Goal: Task Accomplishment & Management: Use online tool/utility

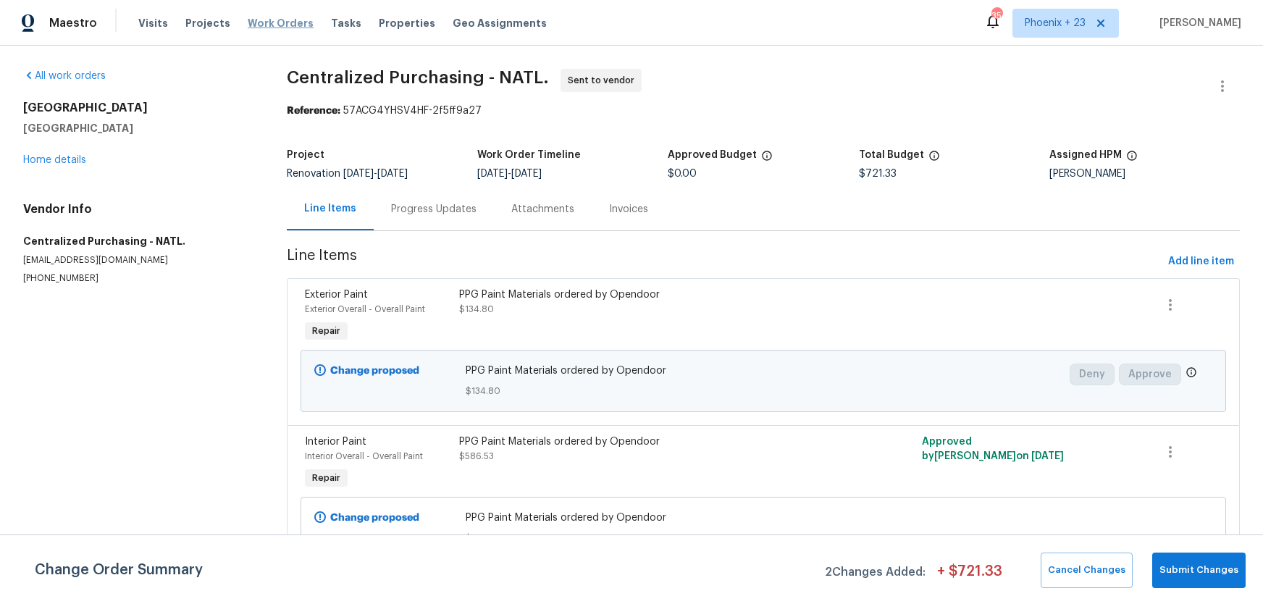
drag, startPoint x: 0, startPoint y: 0, endPoint x: 287, endPoint y: 21, distance: 287.4
click at [277, 18] on span "Work Orders" at bounding box center [281, 23] width 66 height 14
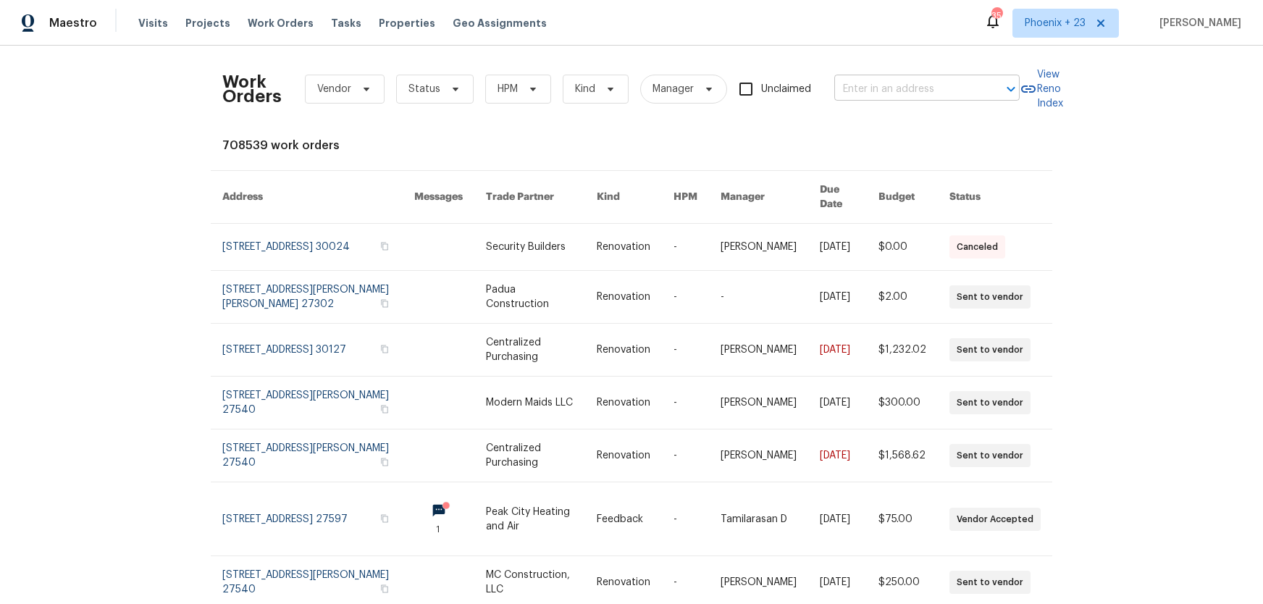
drag, startPoint x: 867, startPoint y: 65, endPoint x: 875, endPoint y: 92, distance: 27.9
click at [868, 67] on div "Work Orders Vendor Status HPM Kind Manager Unclaimed ​" at bounding box center [620, 89] width 797 height 64
click at [875, 93] on input "text" at bounding box center [906, 89] width 145 height 22
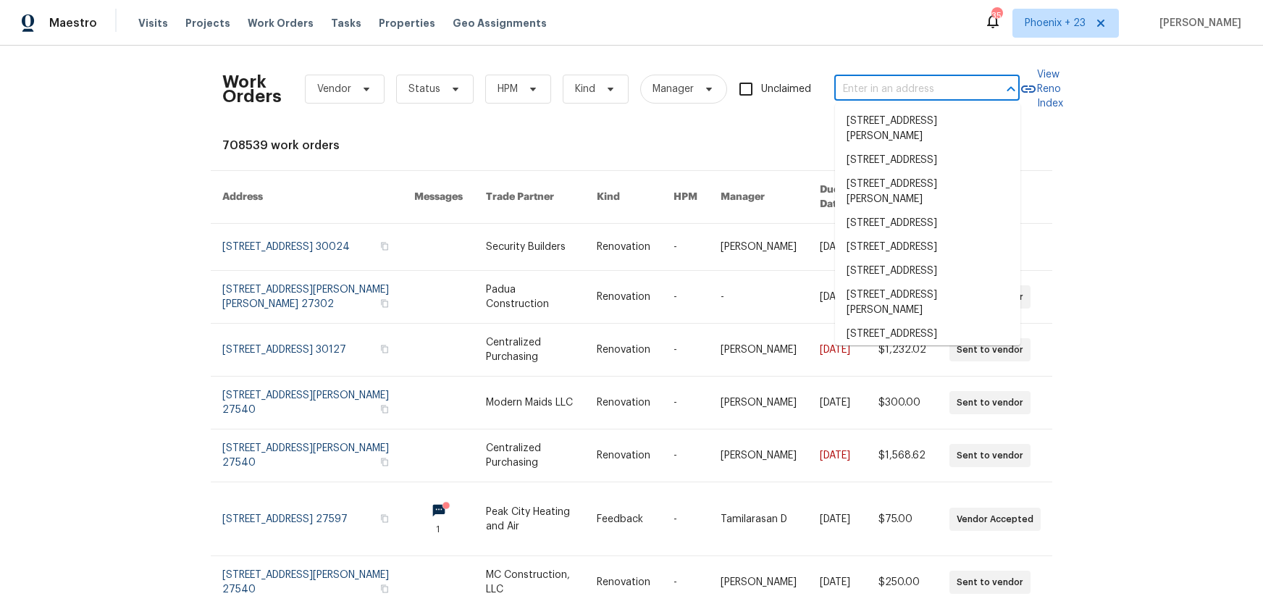
paste input "1599 Tremont St, Cincinnati, OH 45214"
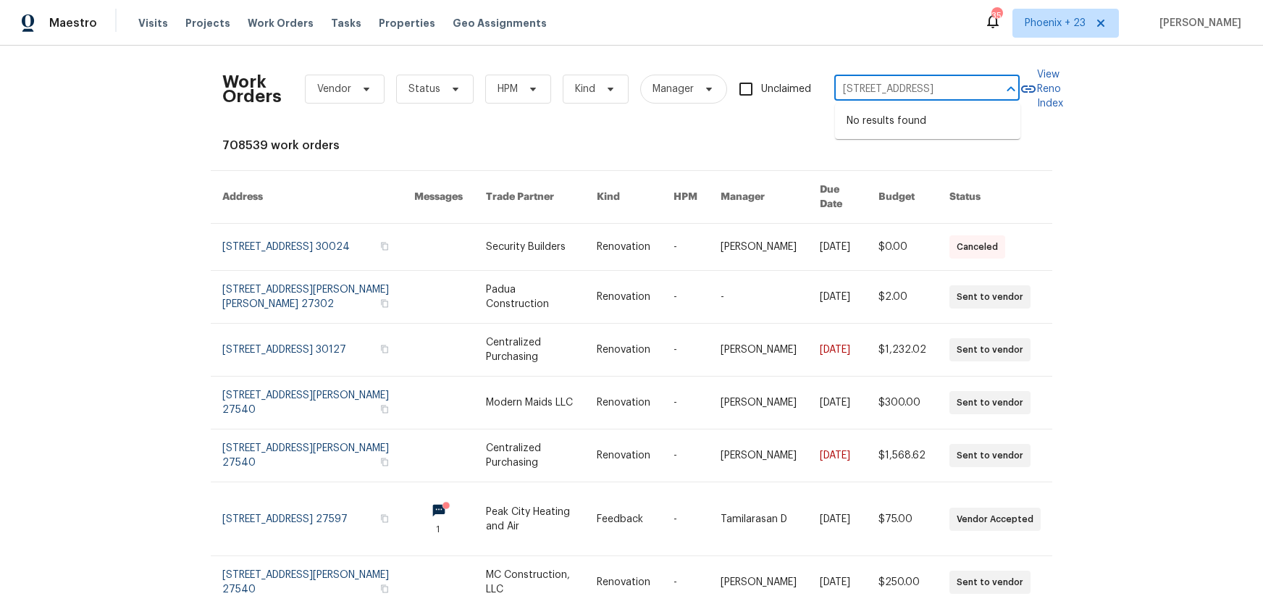
type input "1599 Tremont St, Cincinnati, OH 45214"
drag, startPoint x: 1068, startPoint y: 14, endPoint x: 1058, endPoint y: 43, distance: 30.4
click at [1066, 14] on span "Phoenix + 23" at bounding box center [1065, 23] width 106 height 29
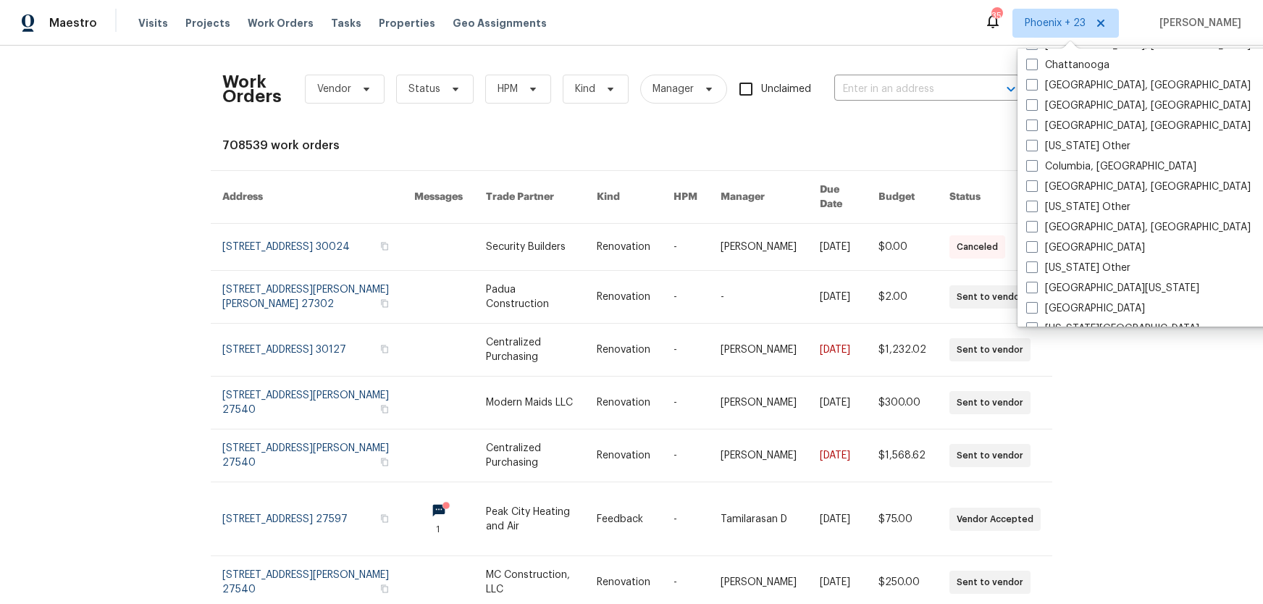
scroll to position [731, 0]
click at [1060, 104] on label "Cincinnati, OH" at bounding box center [1138, 103] width 224 height 14
click at [1035, 104] on input "Cincinnati, OH" at bounding box center [1030, 100] width 9 height 9
checkbox input "true"
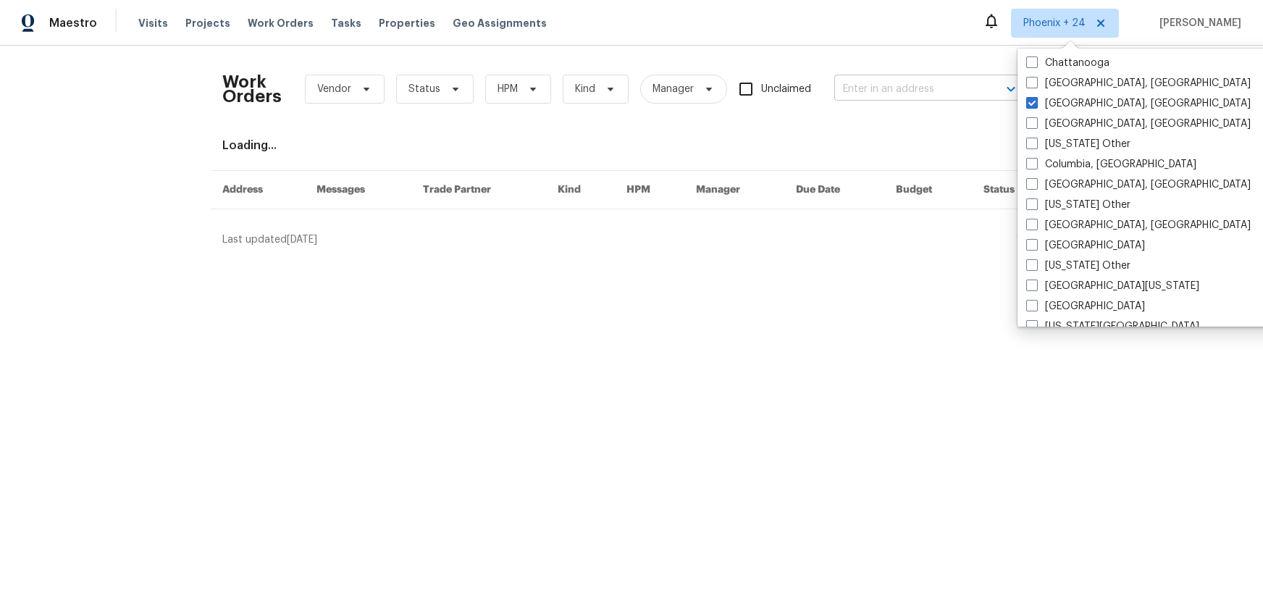
click at [890, 89] on input "text" at bounding box center [906, 89] width 145 height 22
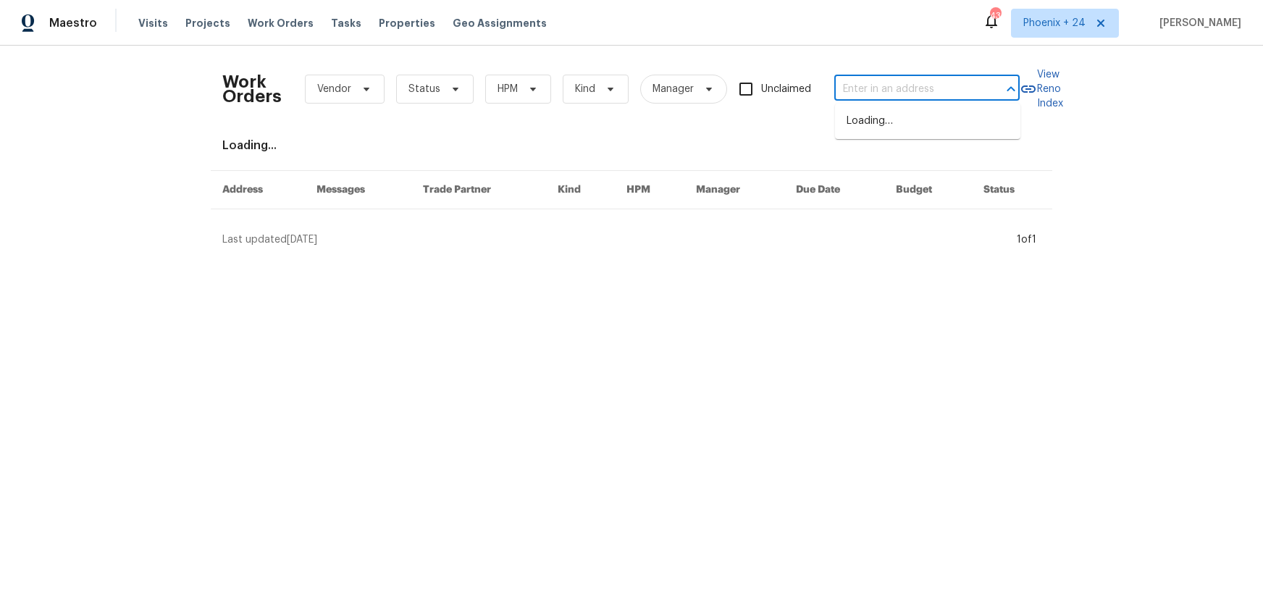
paste input "1599 Tremont St, Cincinnati, OH 45214"
type input "1599 Tremont St, Cincinnati, OH 45214"
click at [893, 119] on li "1599 Tremont St, Cincinnati, OH 45214" at bounding box center [927, 121] width 185 height 24
click at [270, 19] on span "Work Orders" at bounding box center [281, 23] width 66 height 14
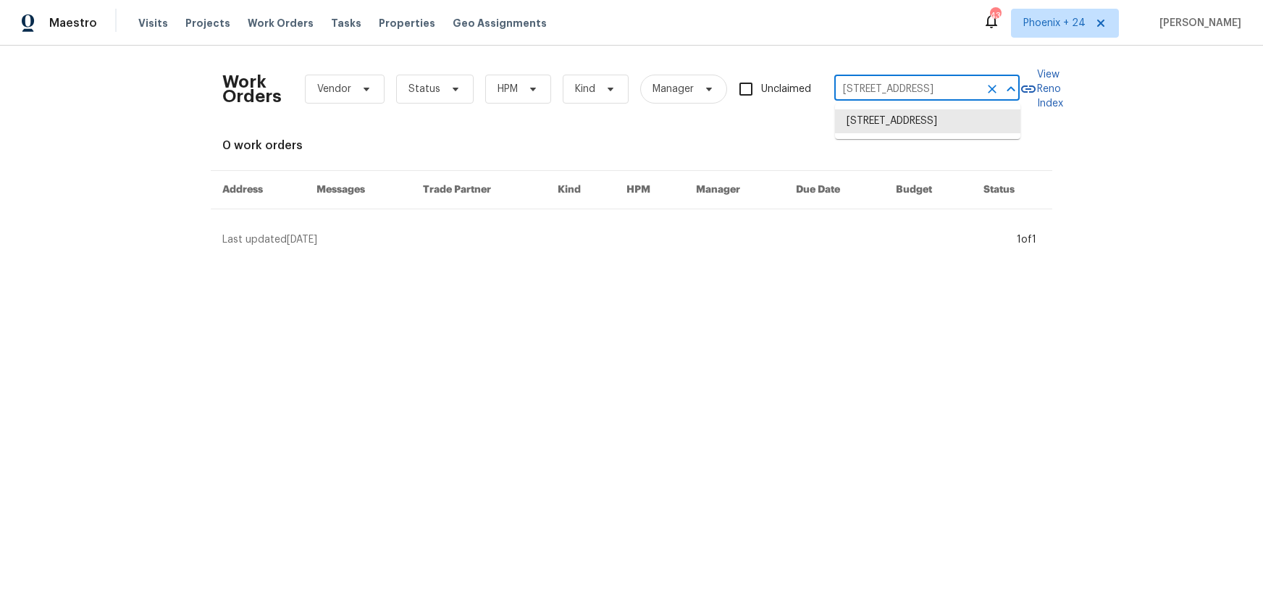
click at [877, 83] on input "1599 Tremont St, Cincinnati, OH 45214" at bounding box center [906, 89] width 145 height 22
click at [912, 129] on li "1599 Tremont St, Cincinnati, OH 45214" at bounding box center [927, 121] width 185 height 24
click at [189, 28] on span "Projects" at bounding box center [207, 23] width 45 height 14
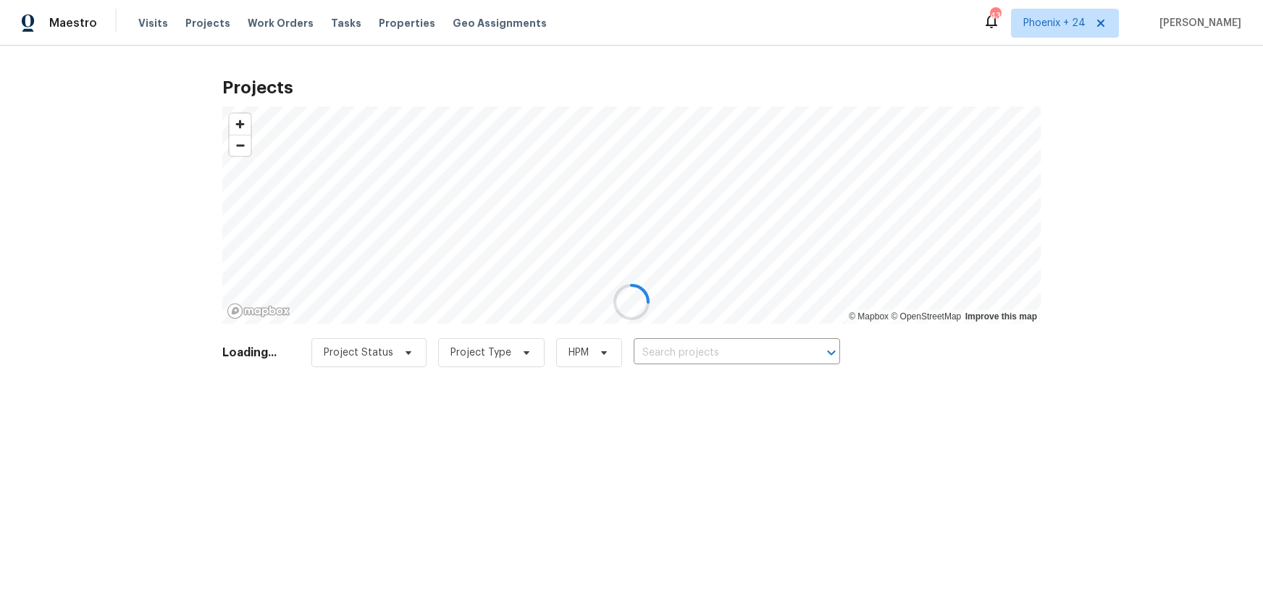
click at [705, 339] on div at bounding box center [631, 302] width 1263 height 604
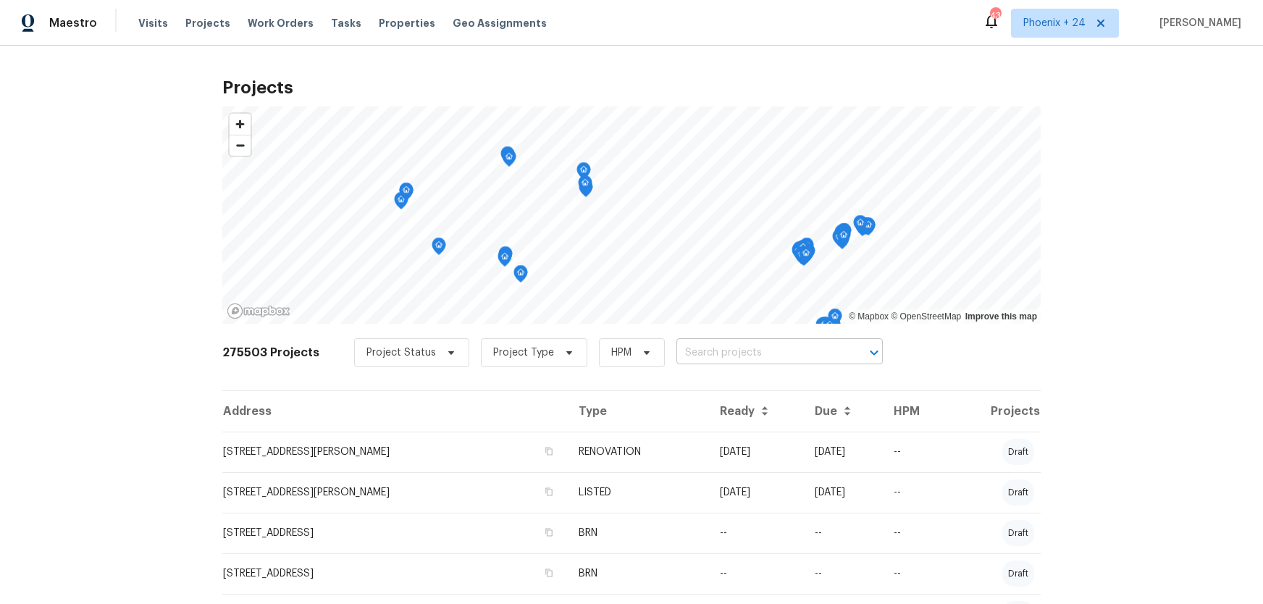
click at [704, 345] on input "text" at bounding box center [759, 353] width 166 height 22
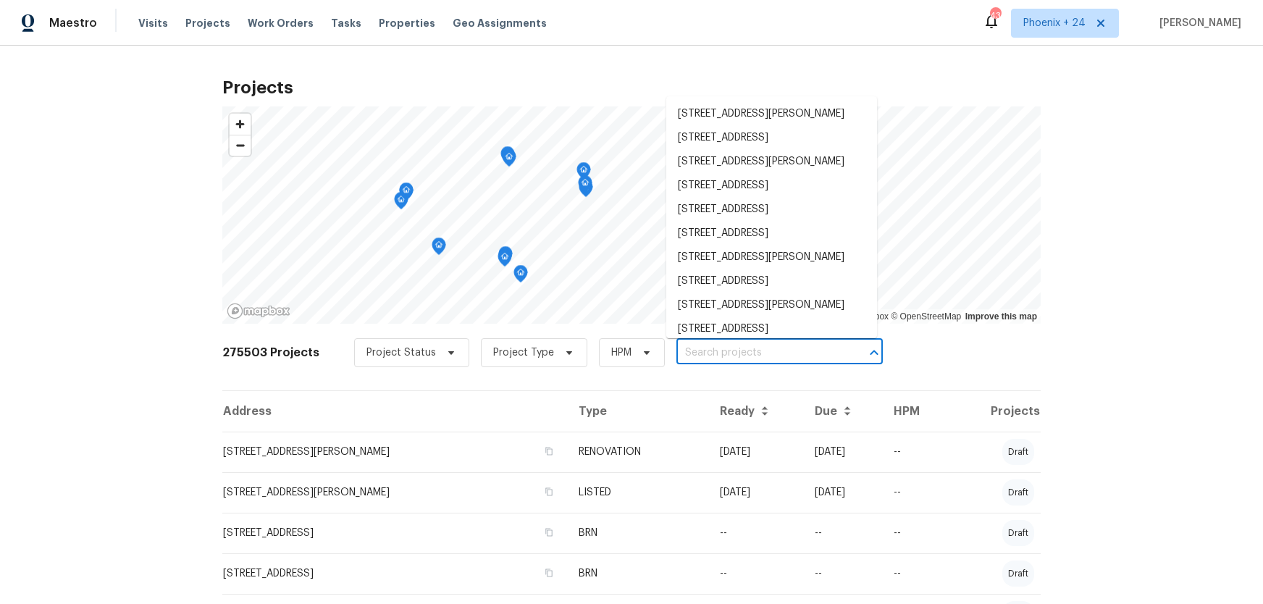
paste input "1599 Tremont St, Cincinnati, OH 45214"
type input "1599 Tremont St, Cincinnati, OH 45214"
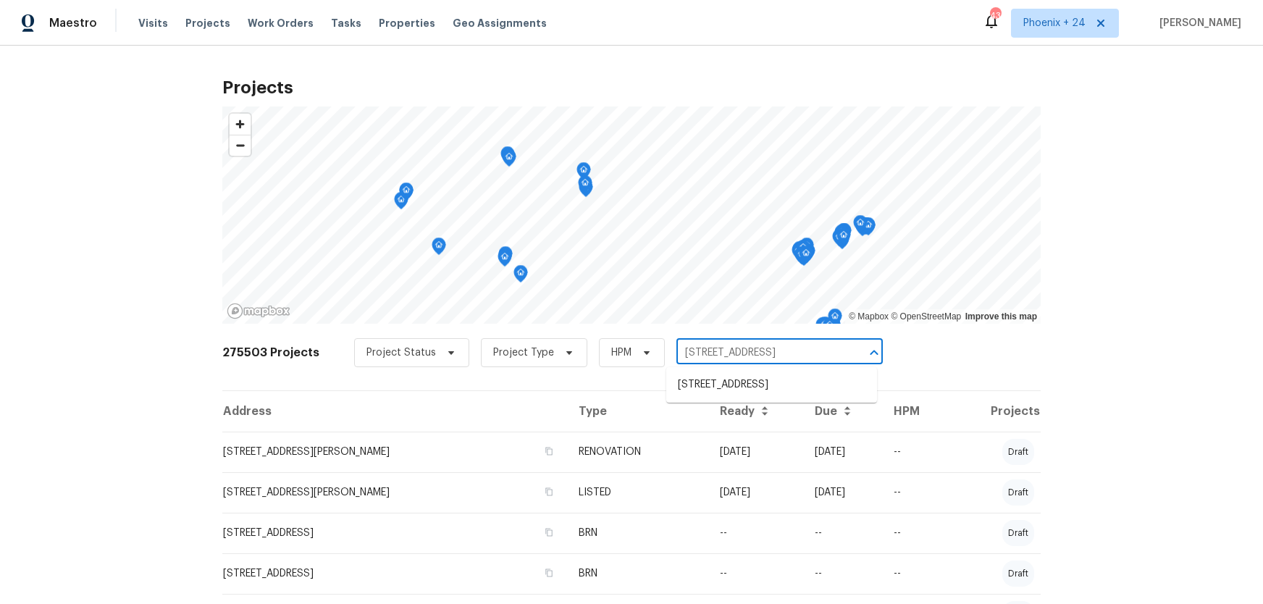
scroll to position [0, 22]
click at [732, 380] on li "1599 Tremont St, Cincinnati, OH 45214" at bounding box center [771, 385] width 211 height 24
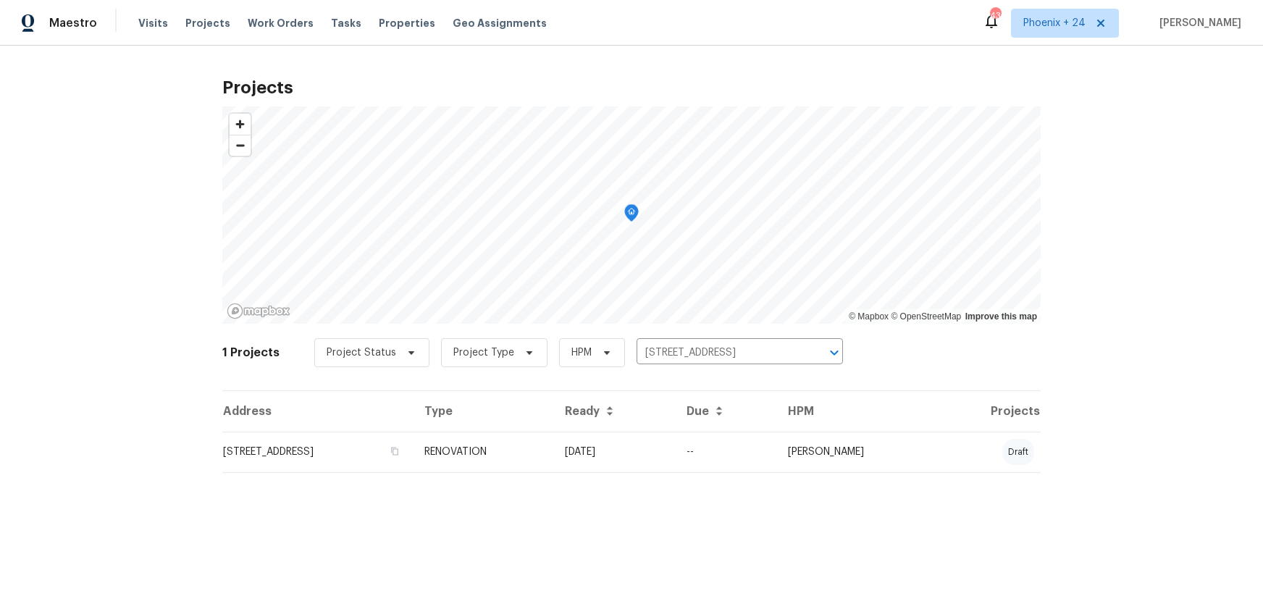
click at [413, 460] on td "1599 Tremont St, Cincinnati, OH 45214" at bounding box center [317, 451] width 190 height 41
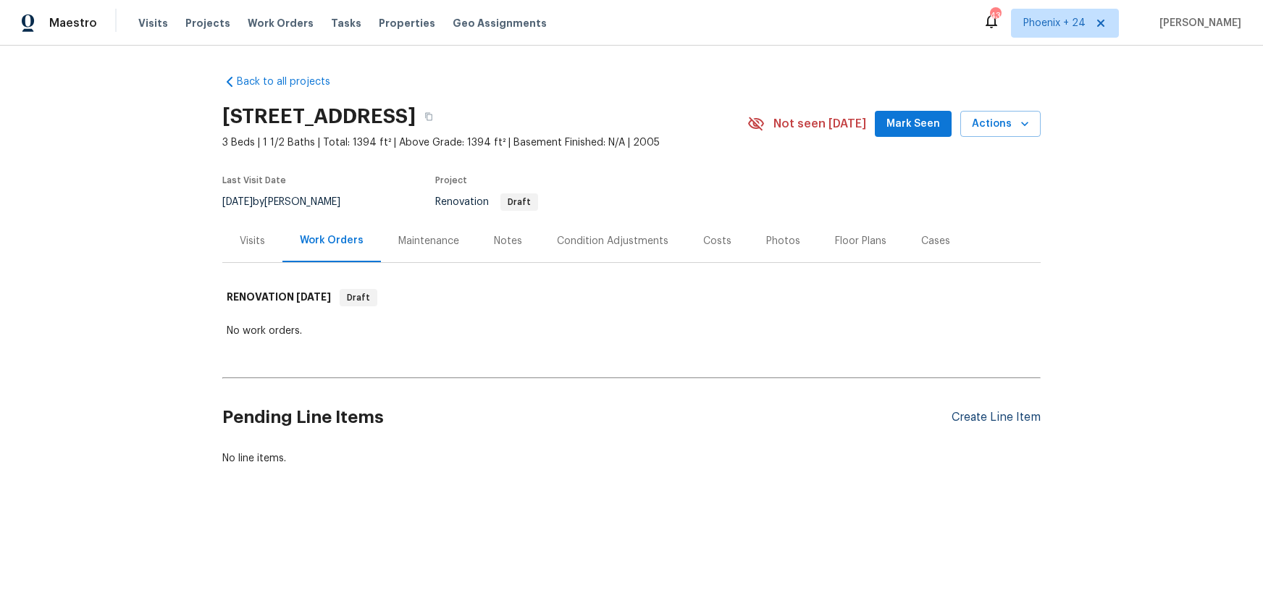
click at [974, 413] on div "Create Line Item" at bounding box center [995, 417] width 89 height 14
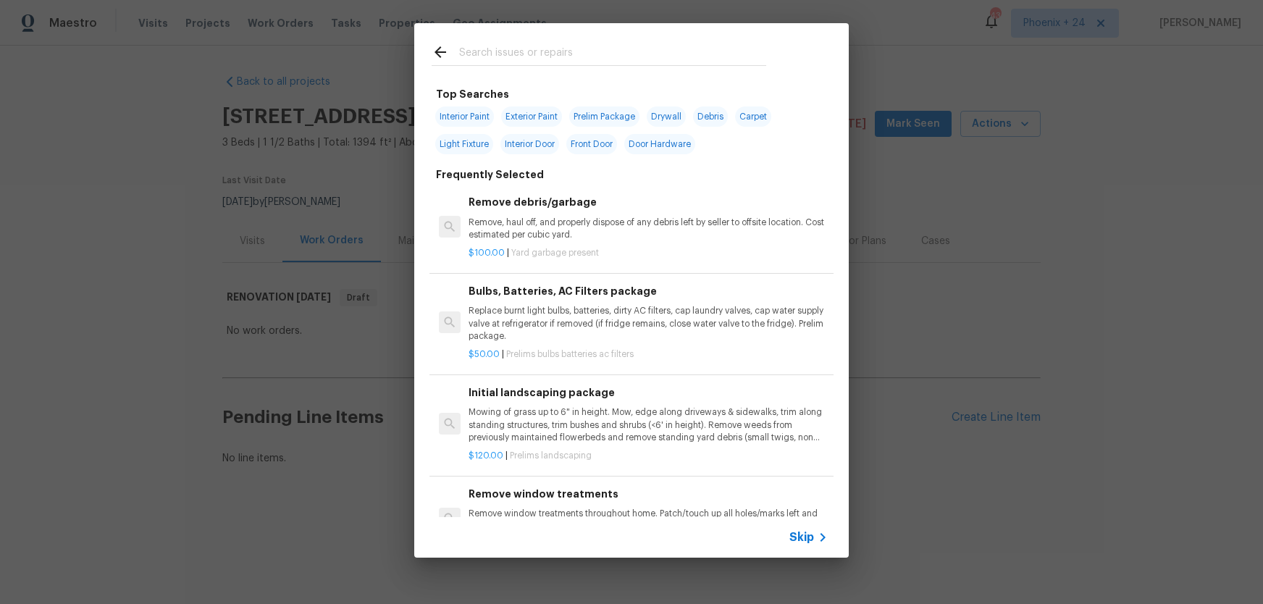
click at [570, 52] on input "text" at bounding box center [612, 54] width 307 height 22
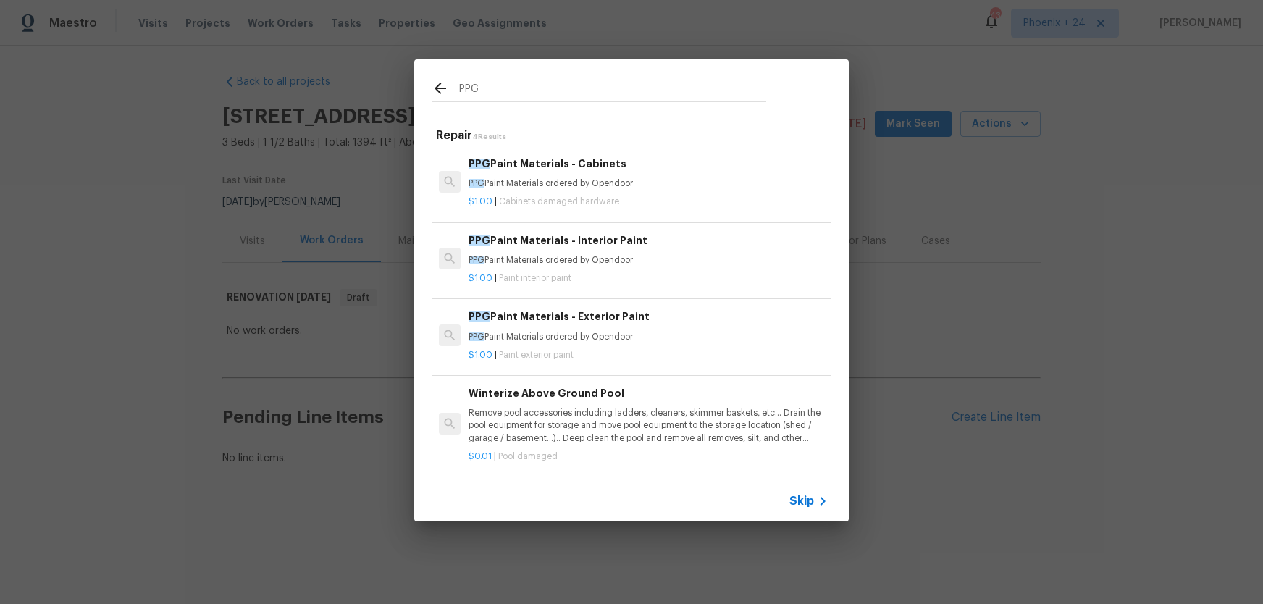
type input "PPG"
click at [673, 269] on div "$1.00 | Paint interior paint" at bounding box center [647, 275] width 359 height 18
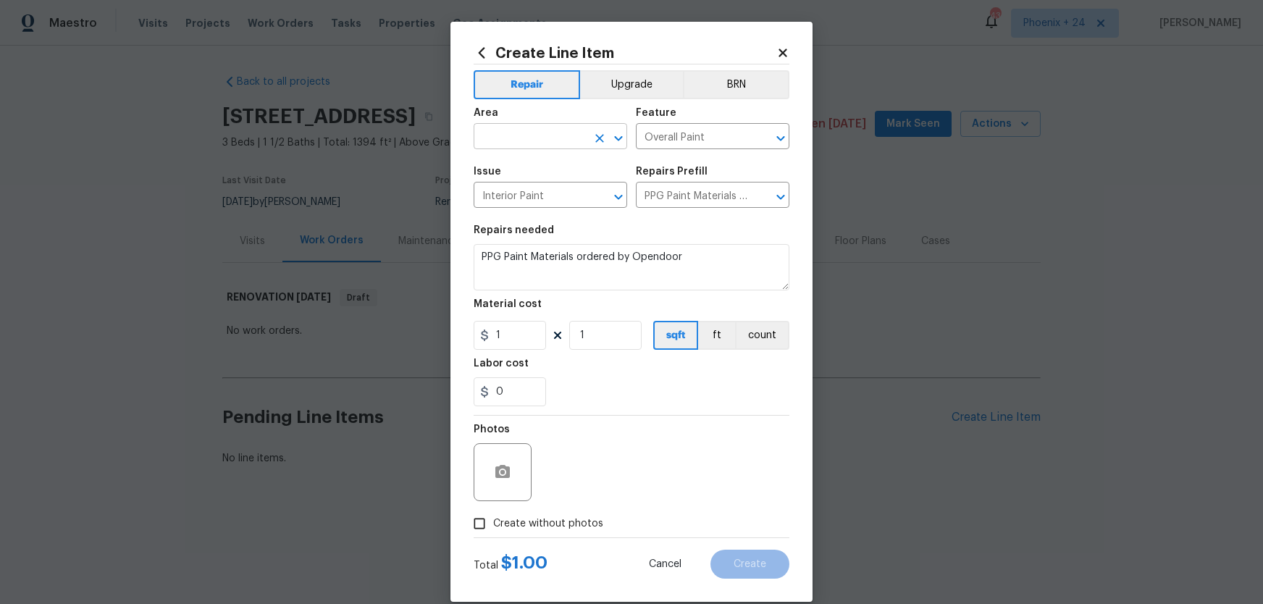
click at [512, 145] on input "text" at bounding box center [529, 138] width 113 height 22
click at [531, 197] on li "Interior Overall" at bounding box center [549, 194] width 153 height 24
type input "Interior Overall"
drag, startPoint x: 683, startPoint y: 404, endPoint x: 538, endPoint y: 342, distance: 158.0
click at [675, 402] on div "0" at bounding box center [631, 391] width 316 height 29
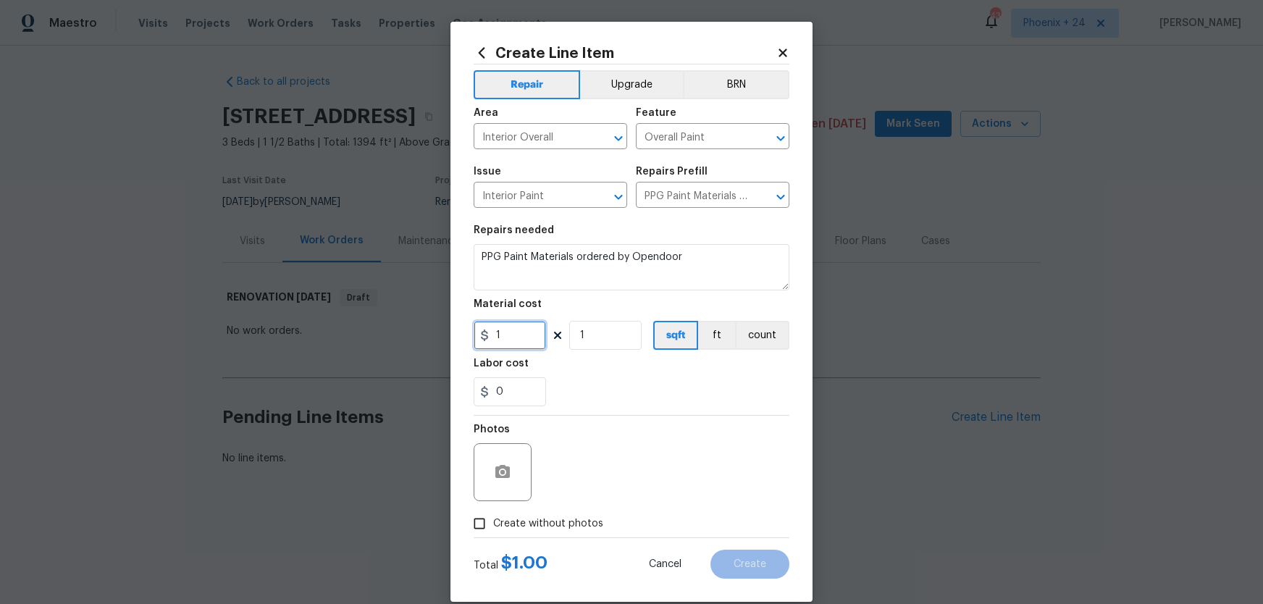
click at [473, 335] on div "Create Line Item Repair Upgrade BRN Area Interior Overall ​ Feature Overall Pai…" at bounding box center [631, 312] width 362 height 580
click at [515, 337] on input "5800.37" at bounding box center [509, 335] width 72 height 29
click at [523, 337] on input "5800.37" at bounding box center [509, 335] width 72 height 29
click at [517, 338] on input "5800.37" at bounding box center [509, 335] width 72 height 29
type input "580.37"
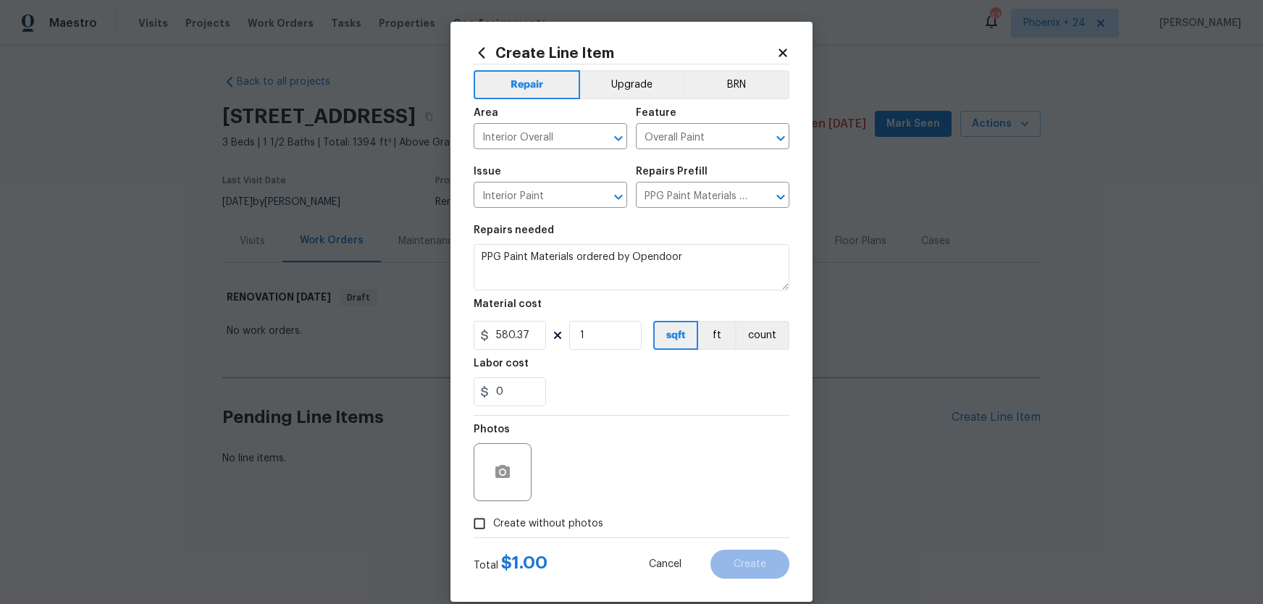
click at [585, 526] on span "Create without photos" at bounding box center [548, 523] width 110 height 15
click at [493, 526] on input "Create without photos" at bounding box center [479, 524] width 28 height 28
checkbox input "true"
click at [586, 478] on textarea at bounding box center [666, 472] width 246 height 58
type textarea "NA"
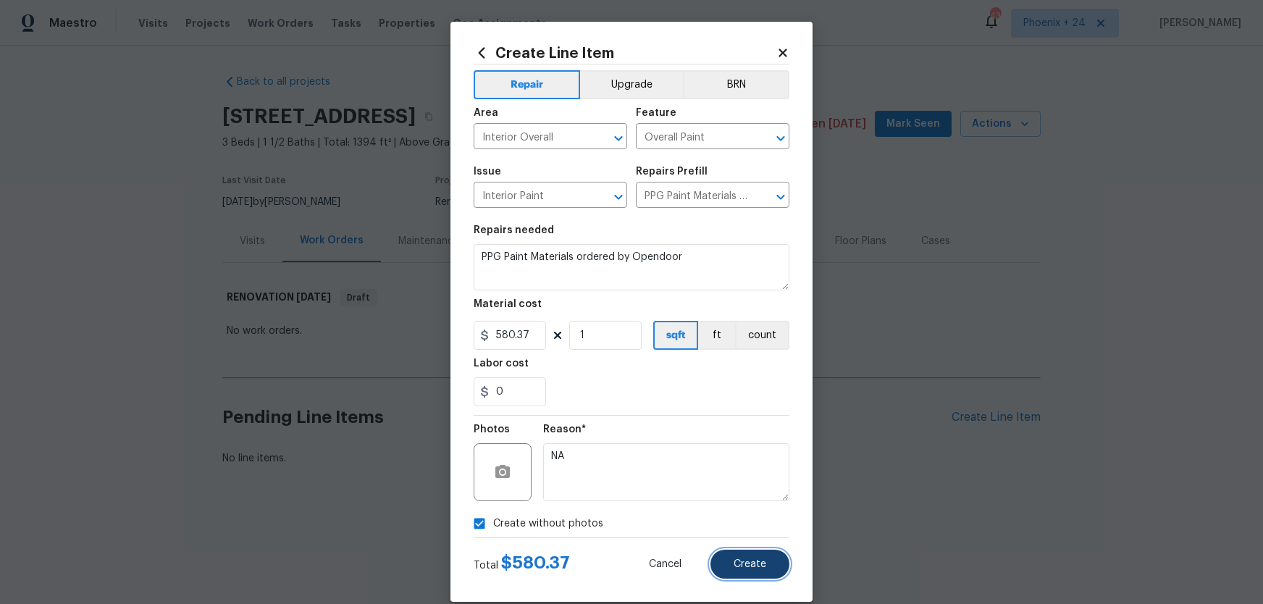
click at [743, 567] on span "Create" at bounding box center [749, 564] width 33 height 11
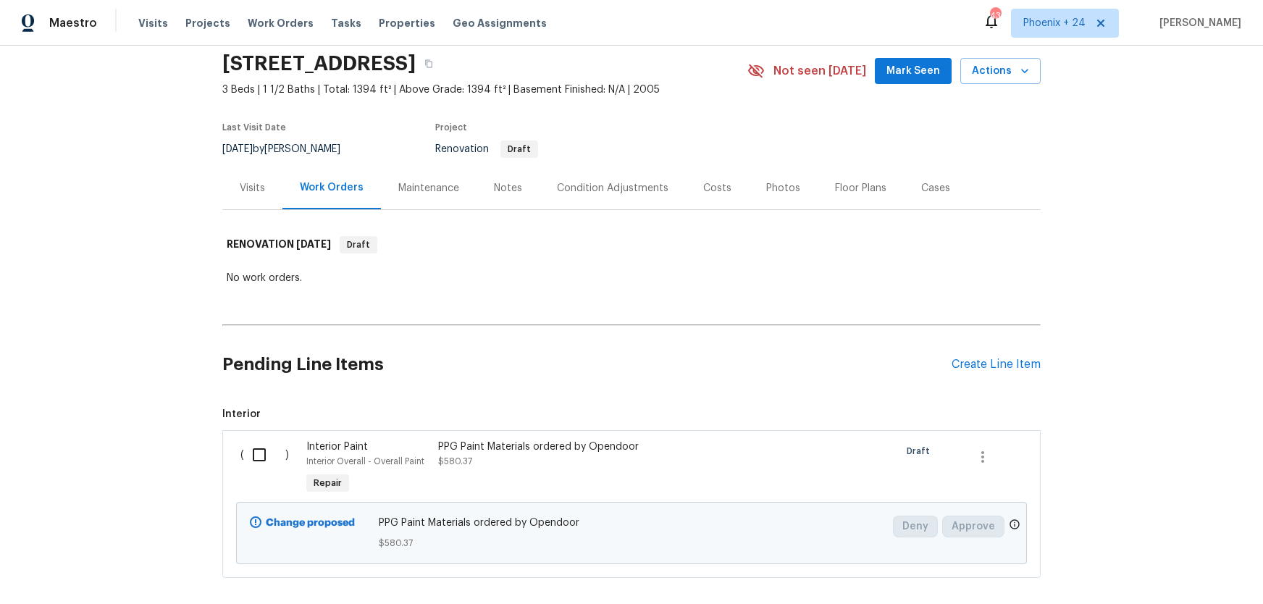
scroll to position [107, 0]
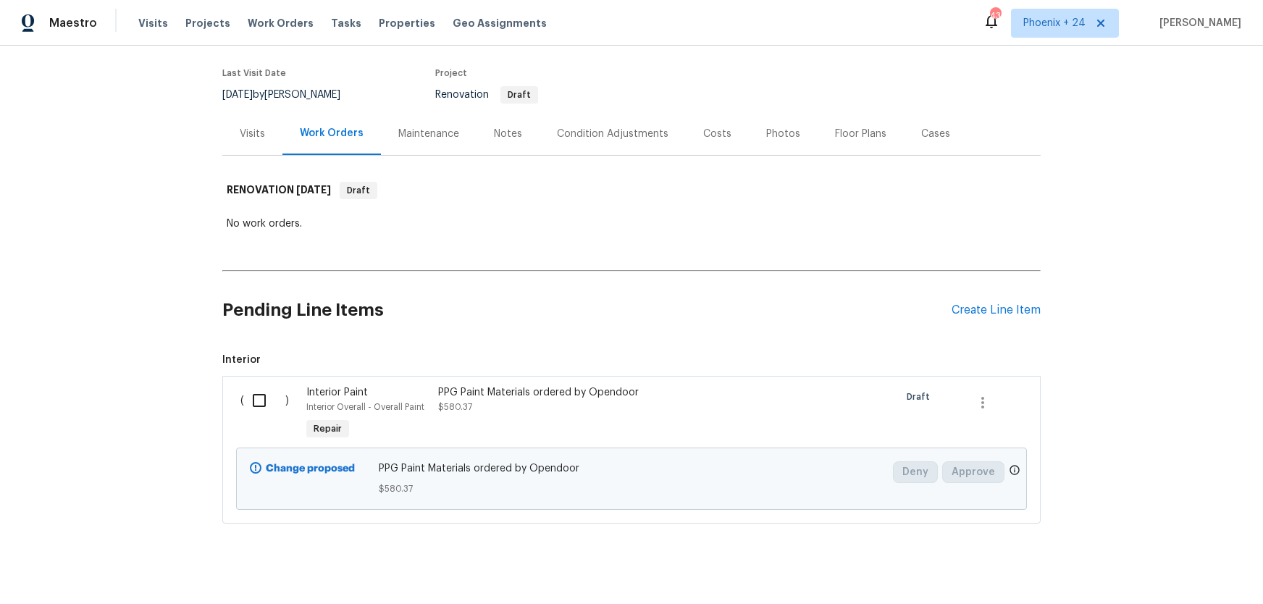
drag, startPoint x: 305, startPoint y: 387, endPoint x: 289, endPoint y: 392, distance: 17.4
click at [301, 388] on div "( ) Interior Paint Interior Overall - Overall Paint Repair PPG Paint Materials …" at bounding box center [631, 414] width 791 height 67
drag, startPoint x: 267, startPoint y: 399, endPoint x: 492, endPoint y: 405, distance: 225.2
click at [270, 400] on input "checkbox" at bounding box center [264, 400] width 41 height 30
checkbox input "true"
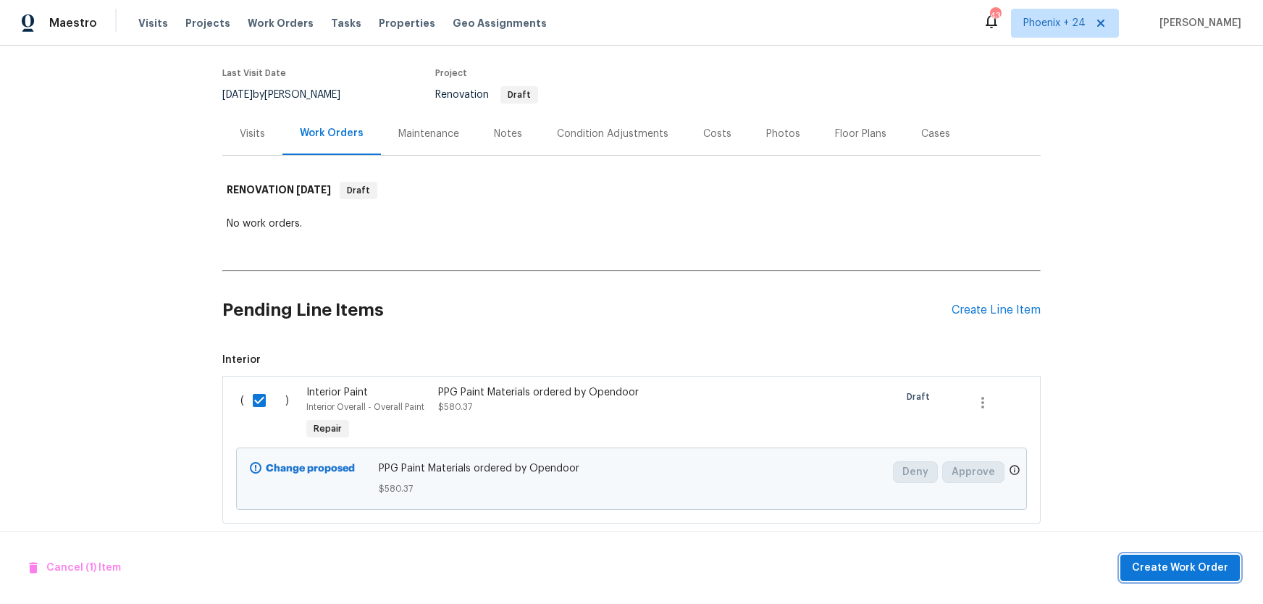
click at [1130, 565] on button "Create Work Order" at bounding box center [1179, 568] width 119 height 27
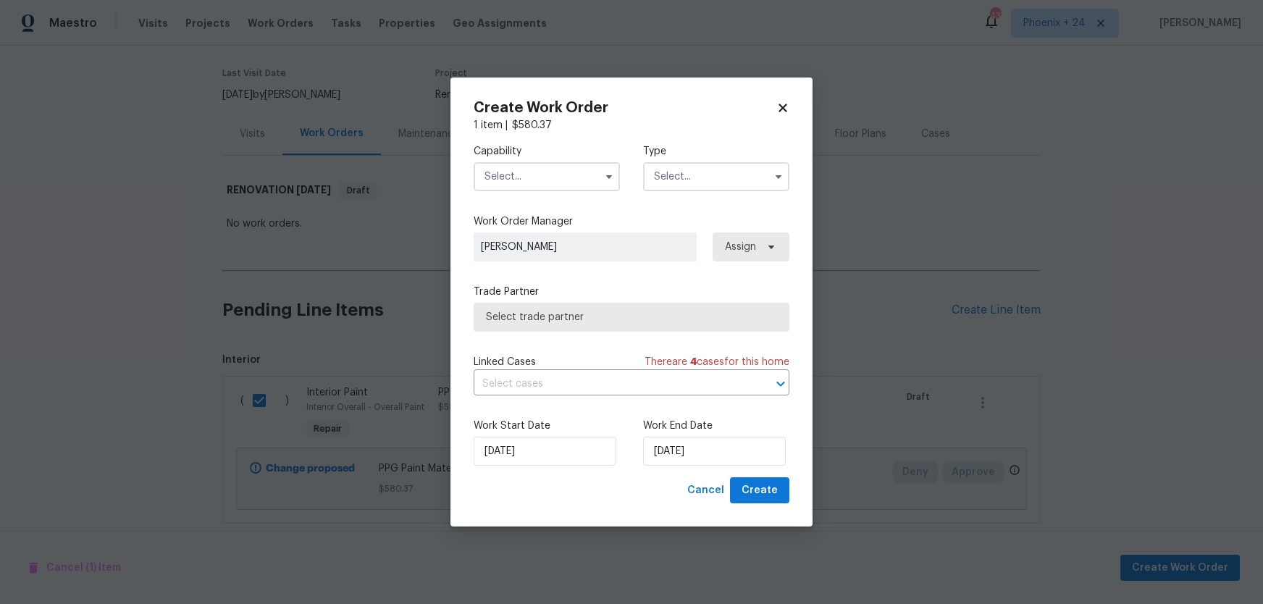
click at [551, 164] on input "text" at bounding box center [546, 176] width 146 height 29
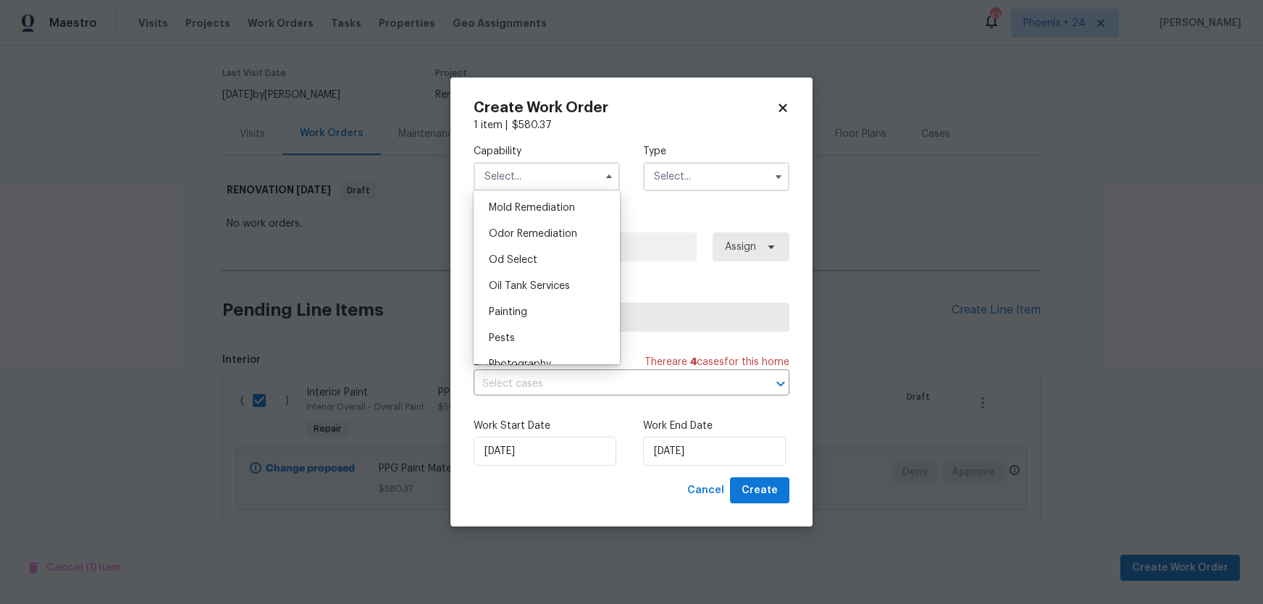
scroll to position [1129, 0]
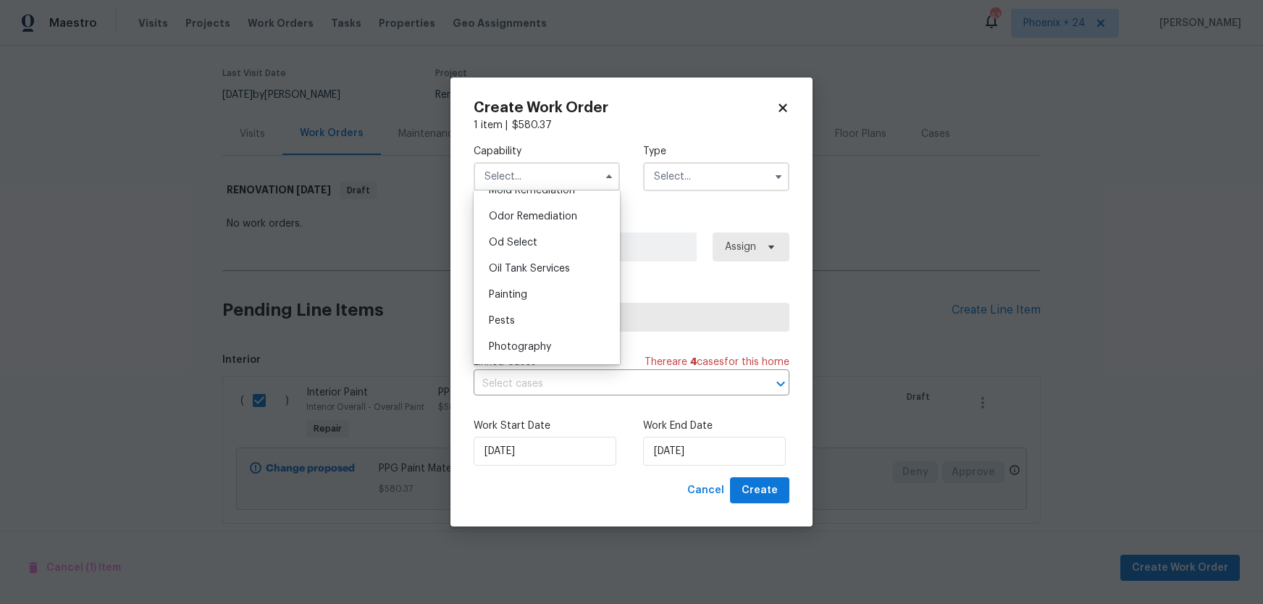
click at [541, 290] on div "Painting" at bounding box center [546, 295] width 139 height 26
type input "Painting"
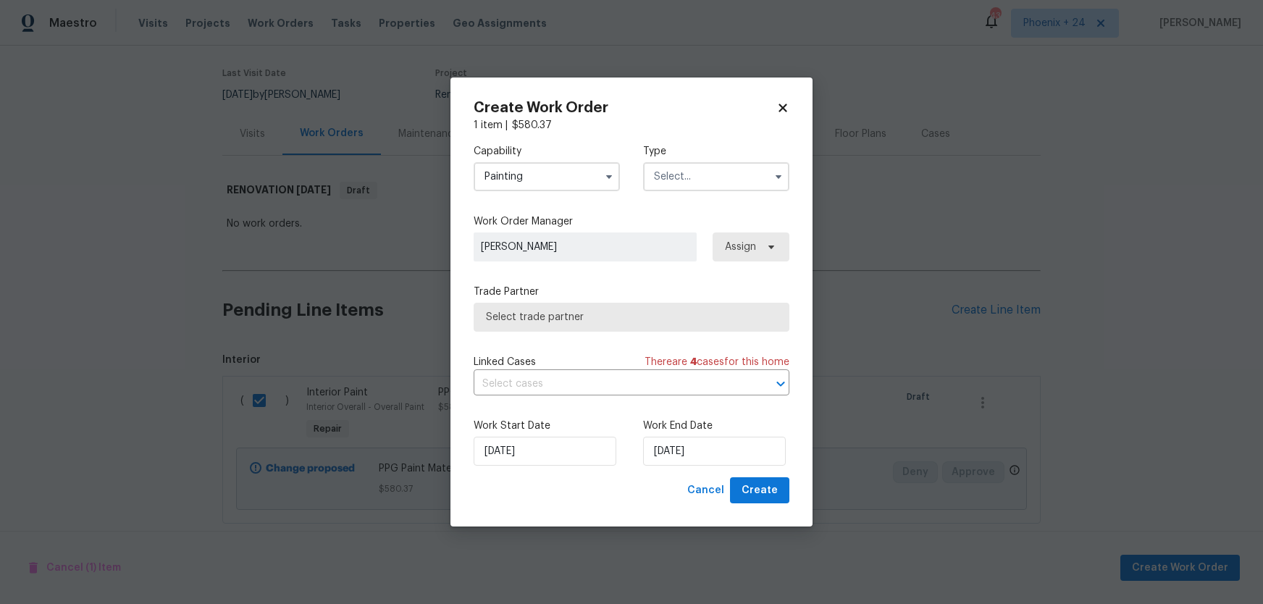
drag, startPoint x: 699, startPoint y: 167, endPoint x: 696, endPoint y: 182, distance: 15.6
click at [699, 168] on input "text" at bounding box center [716, 176] width 146 height 29
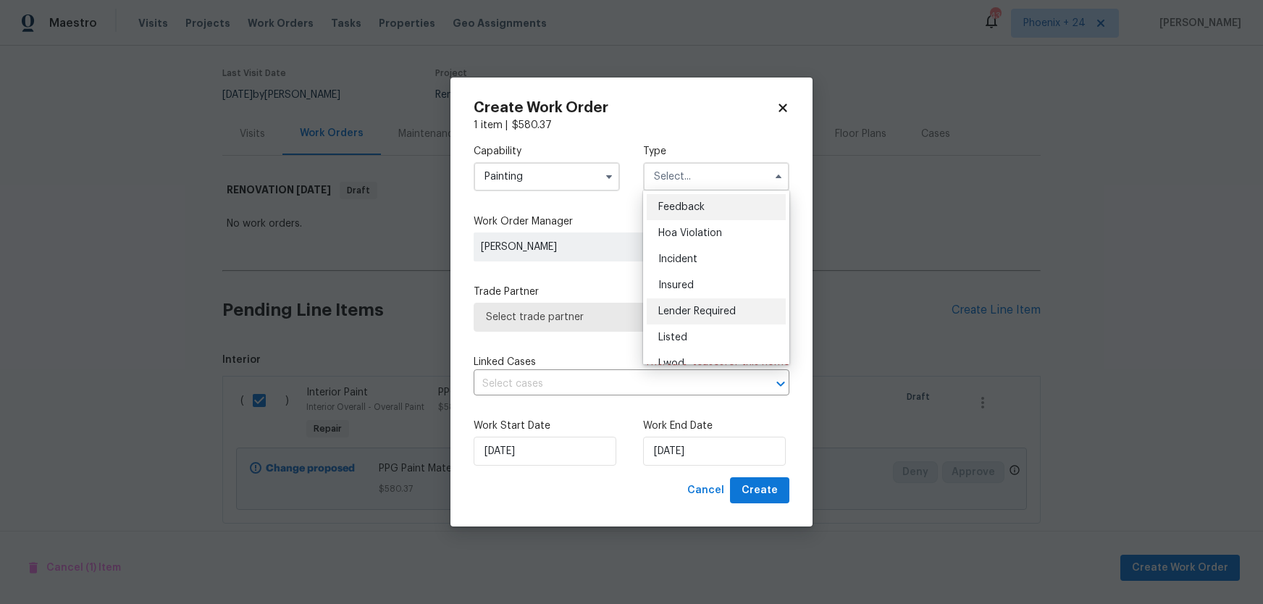
scroll to position [172, 0]
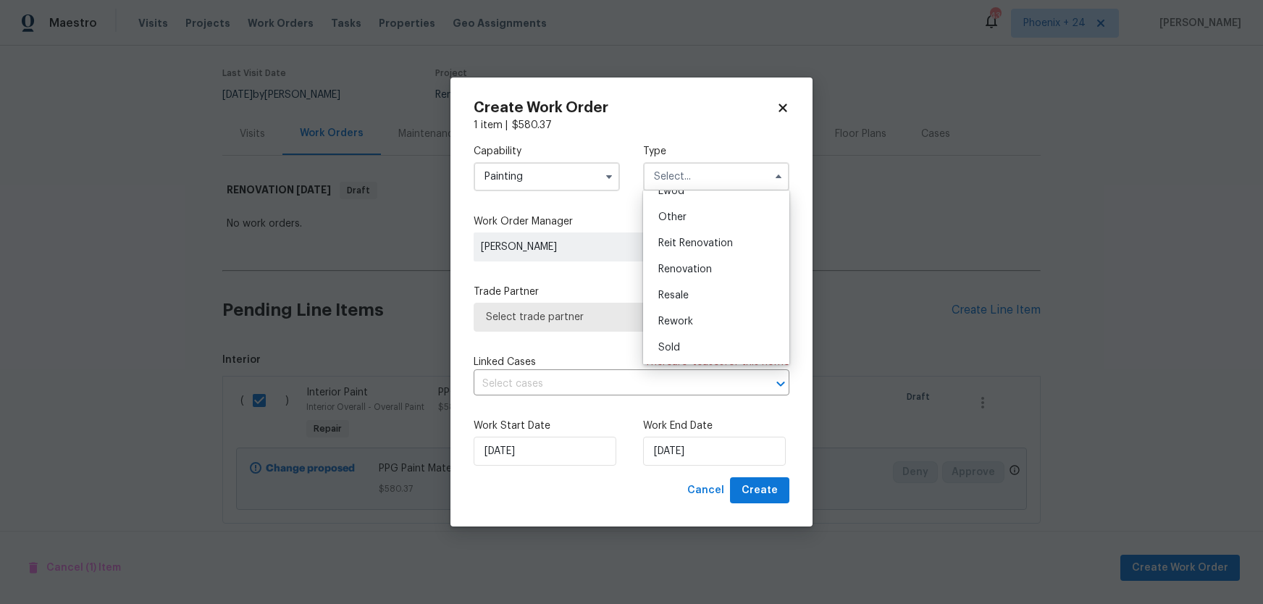
click at [703, 260] on div "Renovation" at bounding box center [715, 269] width 139 height 26
type input "Renovation"
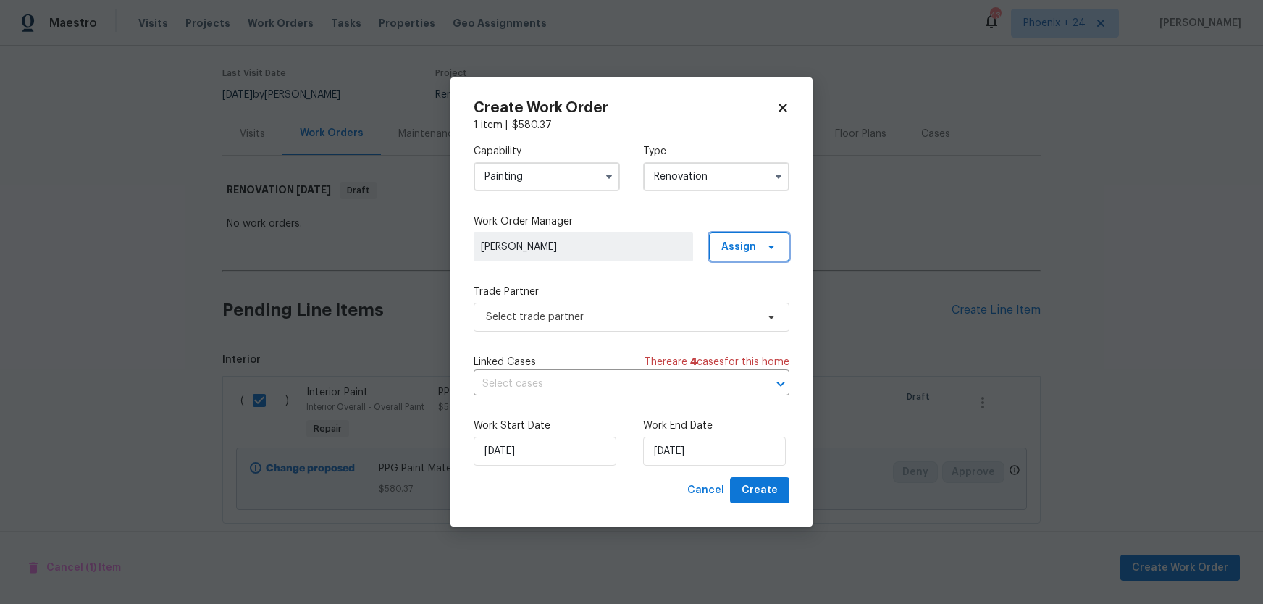
click at [742, 248] on span "Assign" at bounding box center [738, 247] width 35 height 14
click at [749, 311] on div "Assign to me" at bounding box center [751, 307] width 63 height 14
click at [636, 311] on span "Select trade partner" at bounding box center [621, 317] width 270 height 14
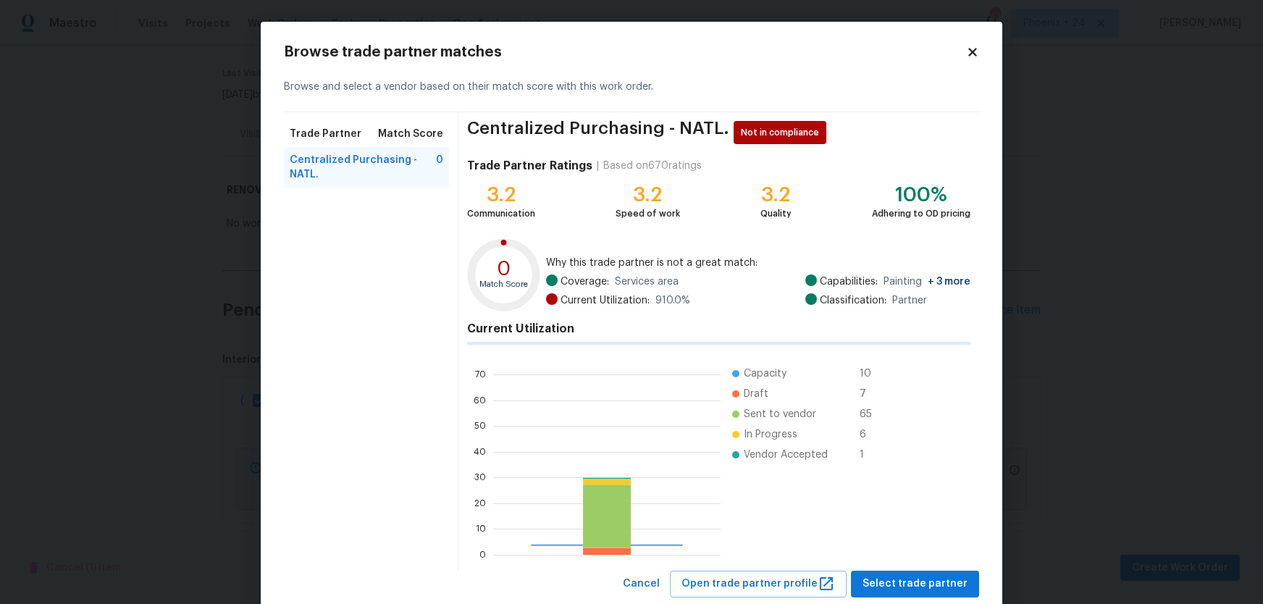
scroll to position [203, 227]
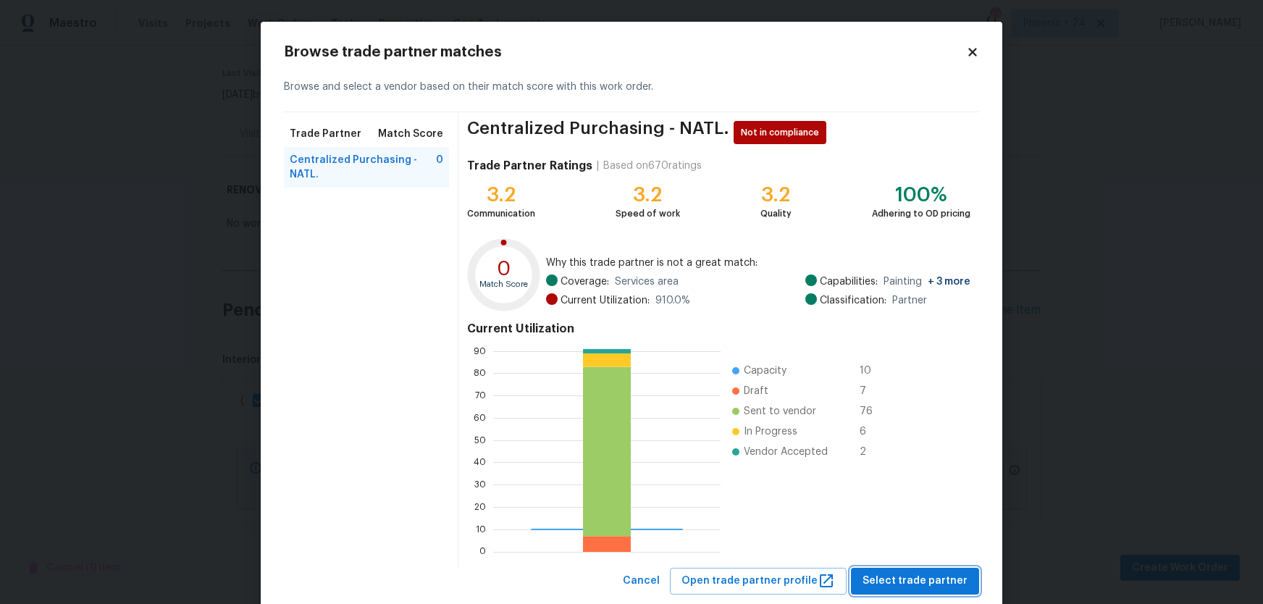
click at [874, 575] on span "Select trade partner" at bounding box center [914, 581] width 105 height 18
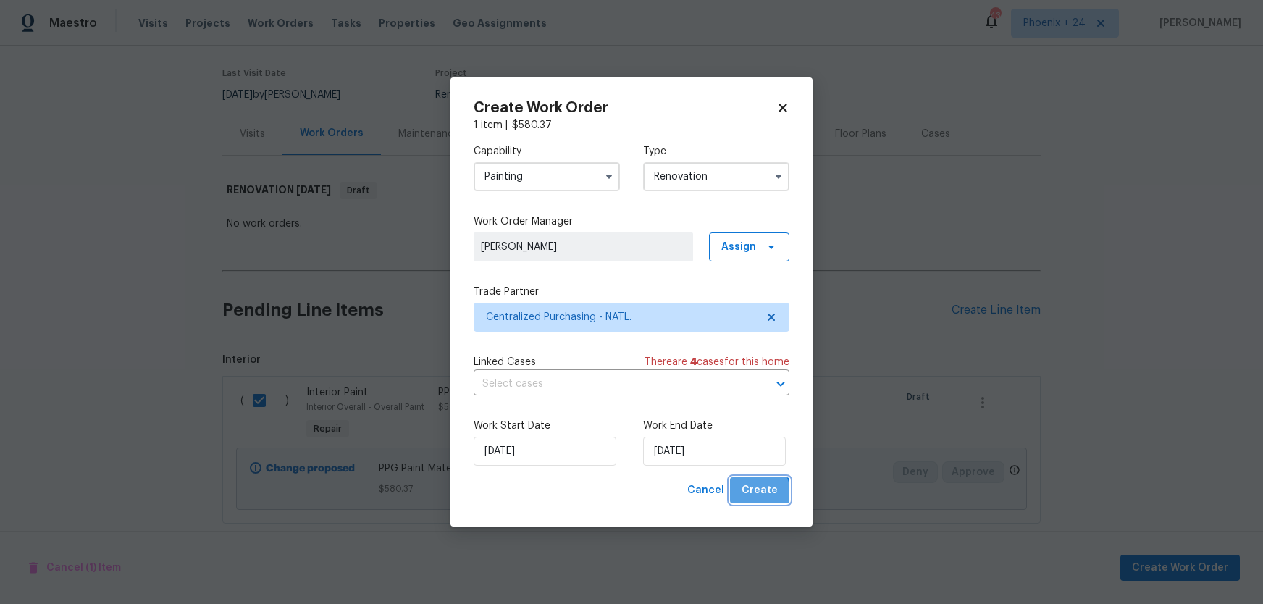
click at [756, 492] on span "Create" at bounding box center [759, 490] width 36 height 18
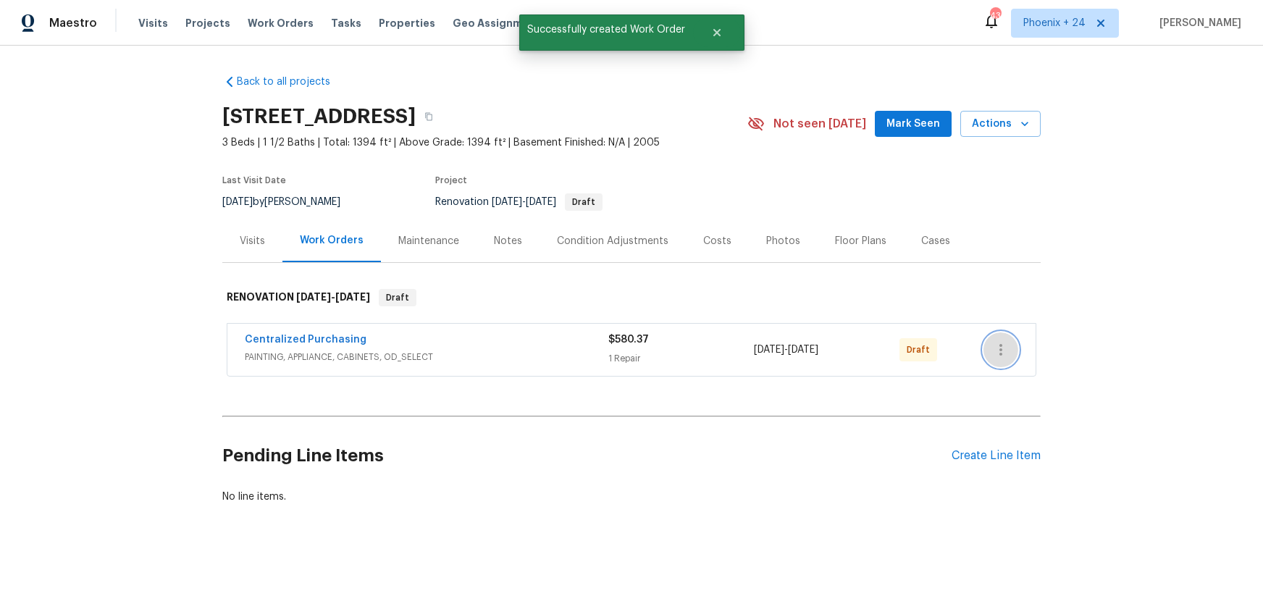
click at [1004, 336] on button "button" at bounding box center [1000, 349] width 35 height 35
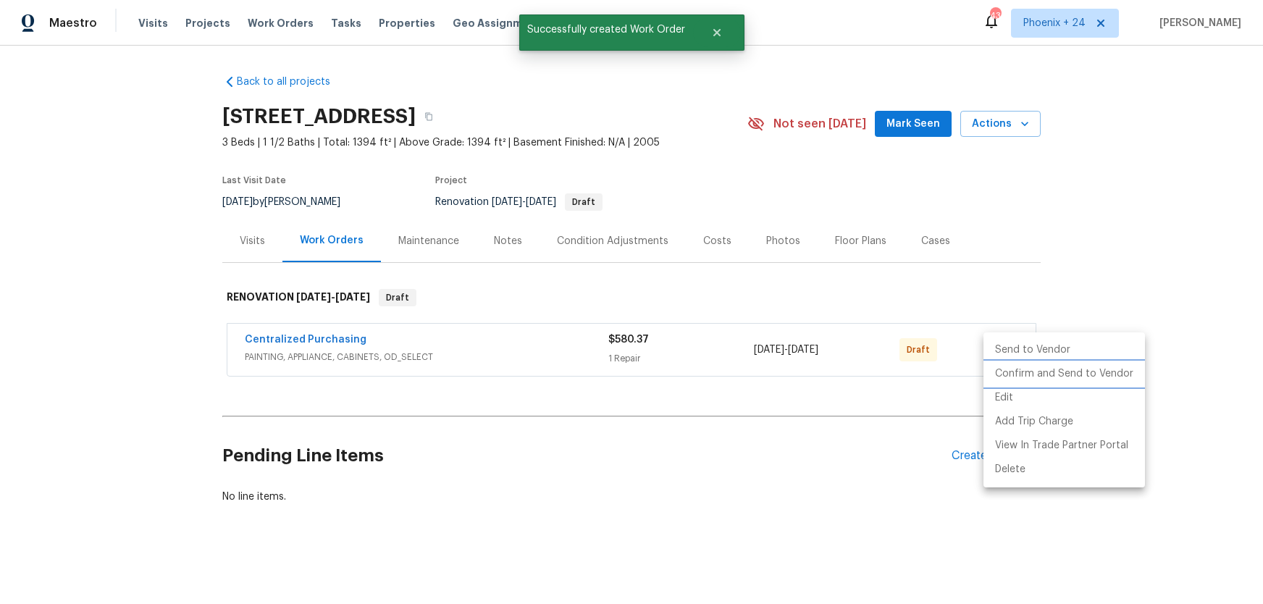
click at [1009, 379] on li "Confirm and Send to Vendor" at bounding box center [1063, 374] width 161 height 24
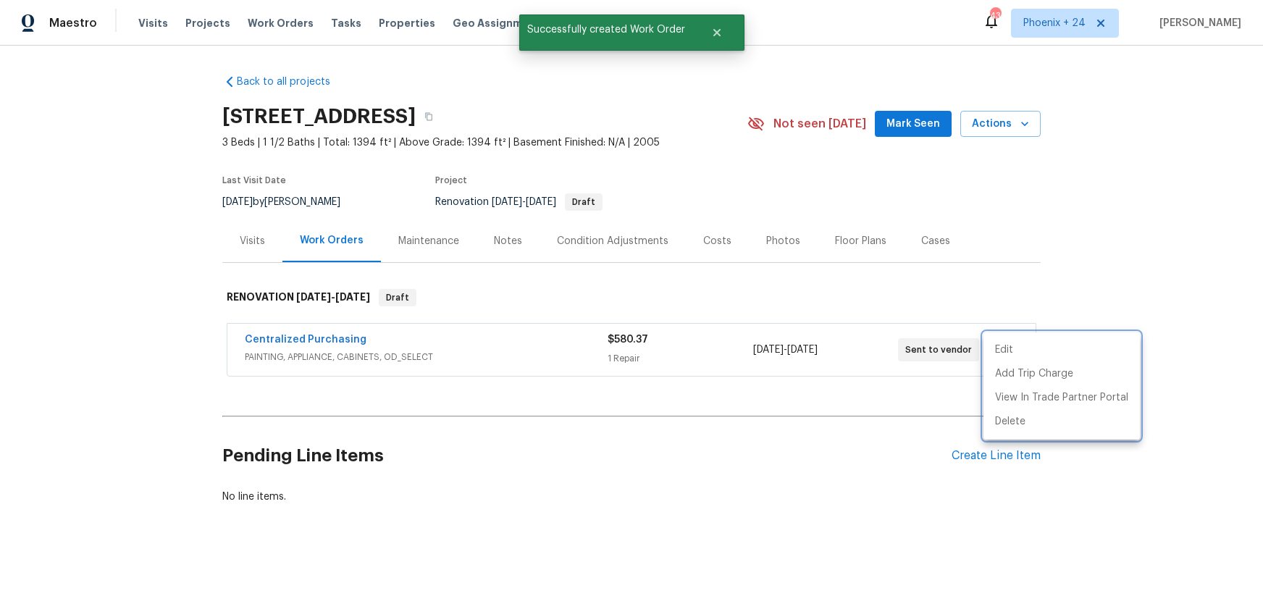
click at [391, 400] on div at bounding box center [631, 302] width 1263 height 604
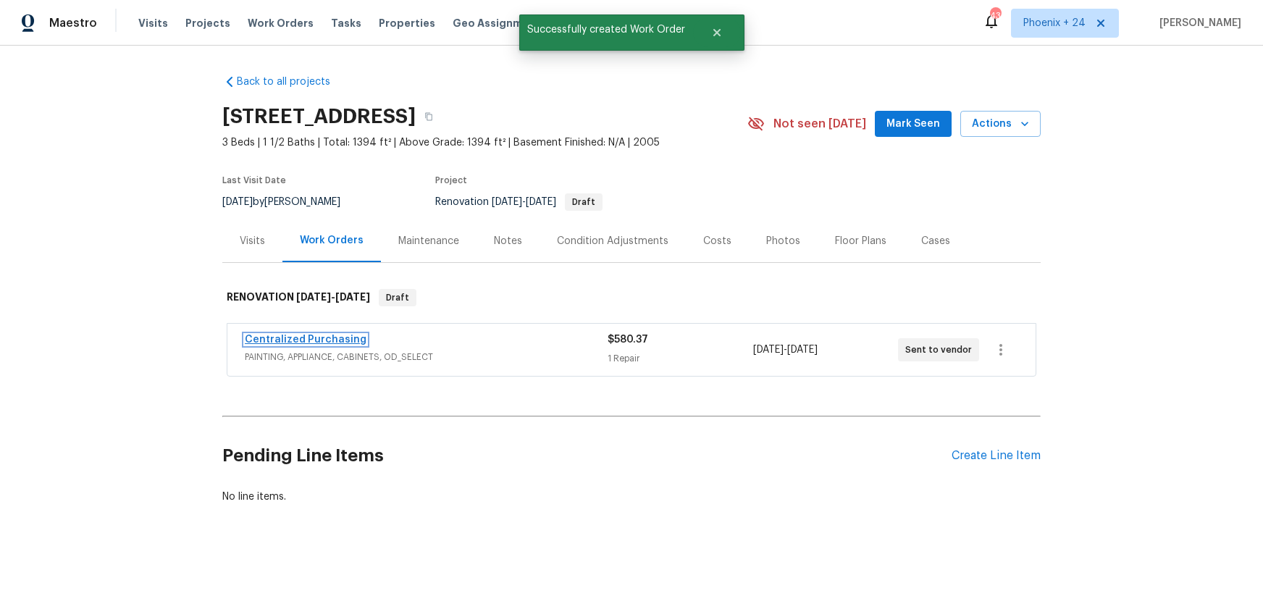
click at [311, 338] on link "Centralized Purchasing" at bounding box center [306, 339] width 122 height 10
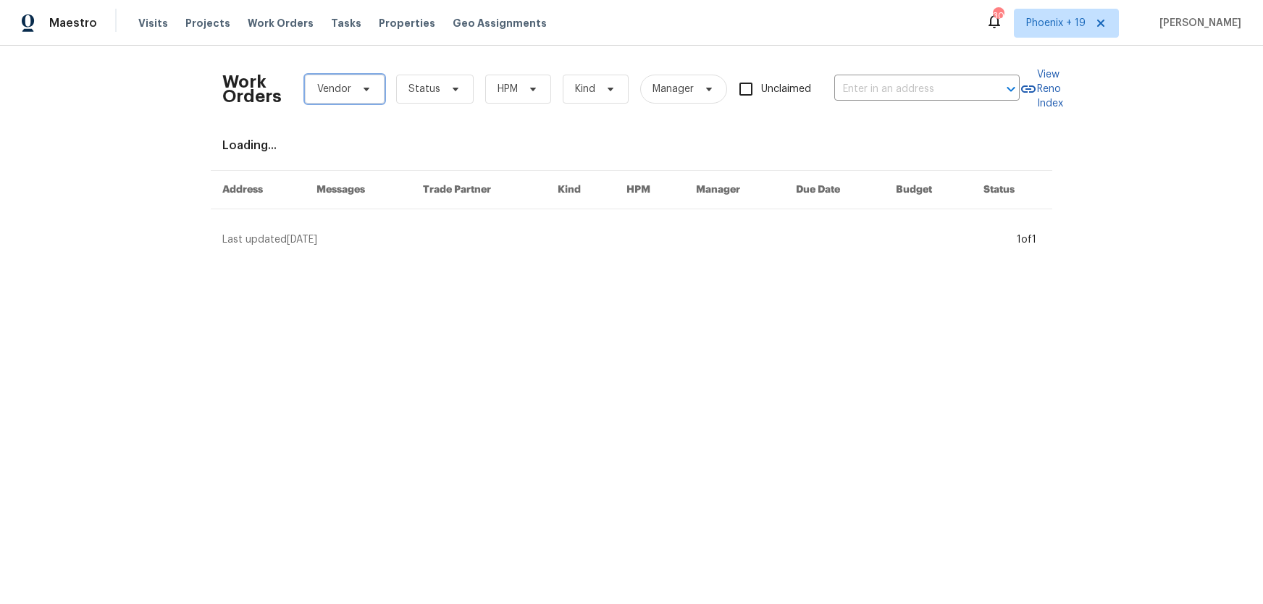
click at [364, 94] on icon at bounding box center [367, 89] width 12 height 12
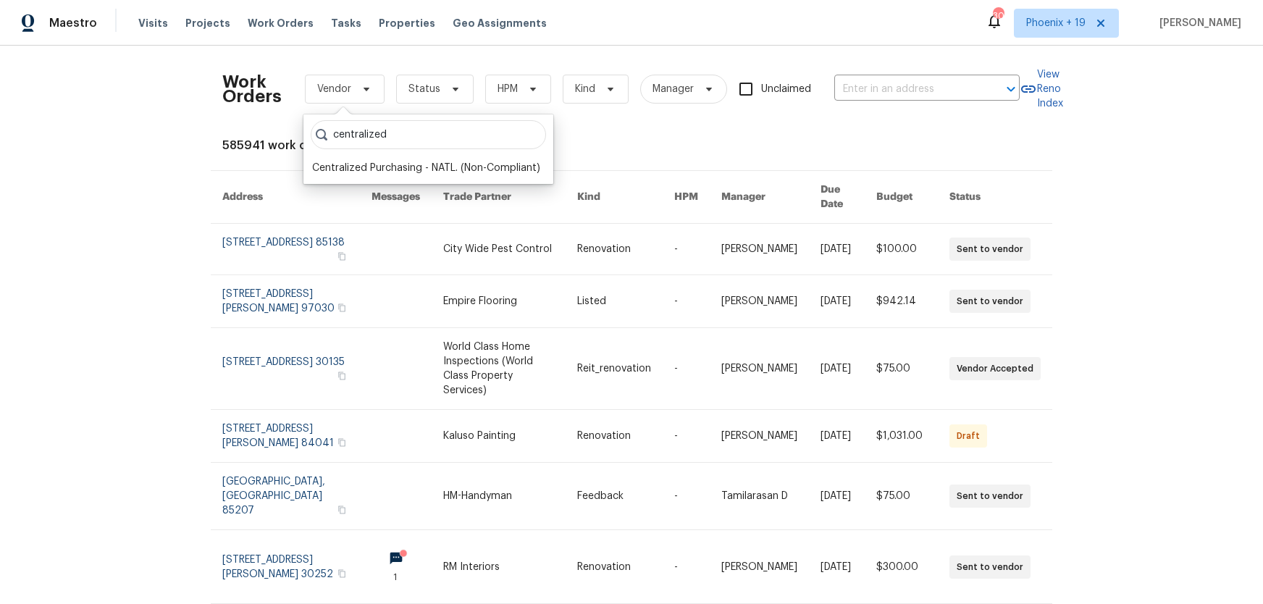
type input "centralized"
click at [403, 167] on div "Centralized Purchasing - NATL. (Non-Compliant)" at bounding box center [426, 168] width 228 height 14
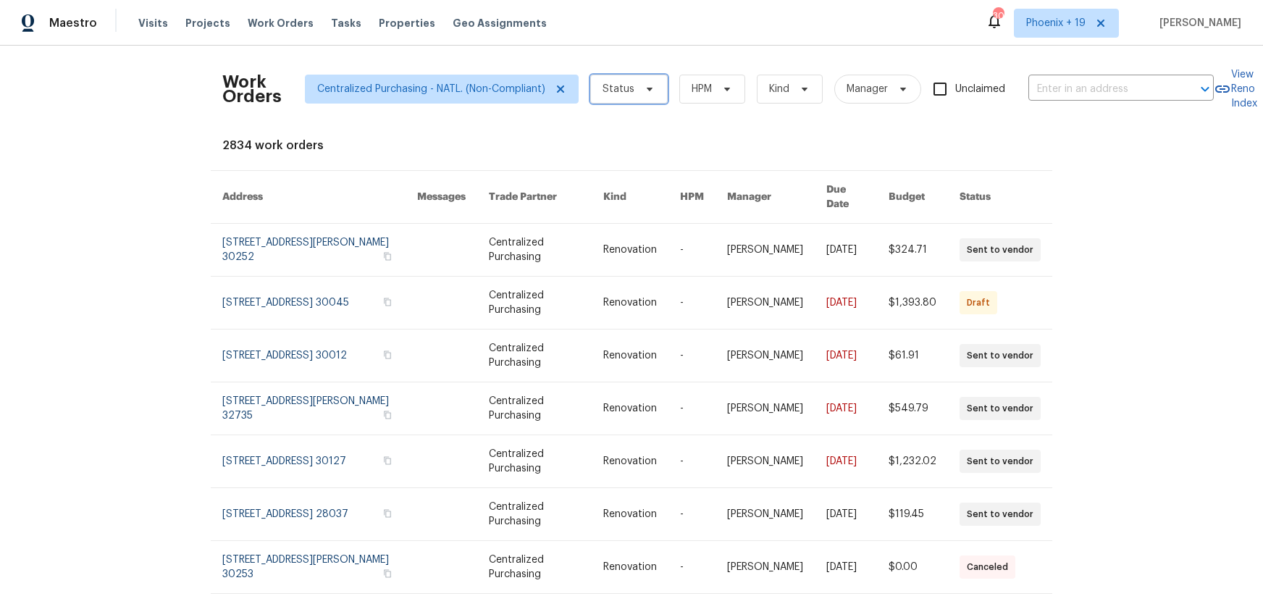
click at [618, 83] on span "Status" at bounding box center [618, 89] width 32 height 14
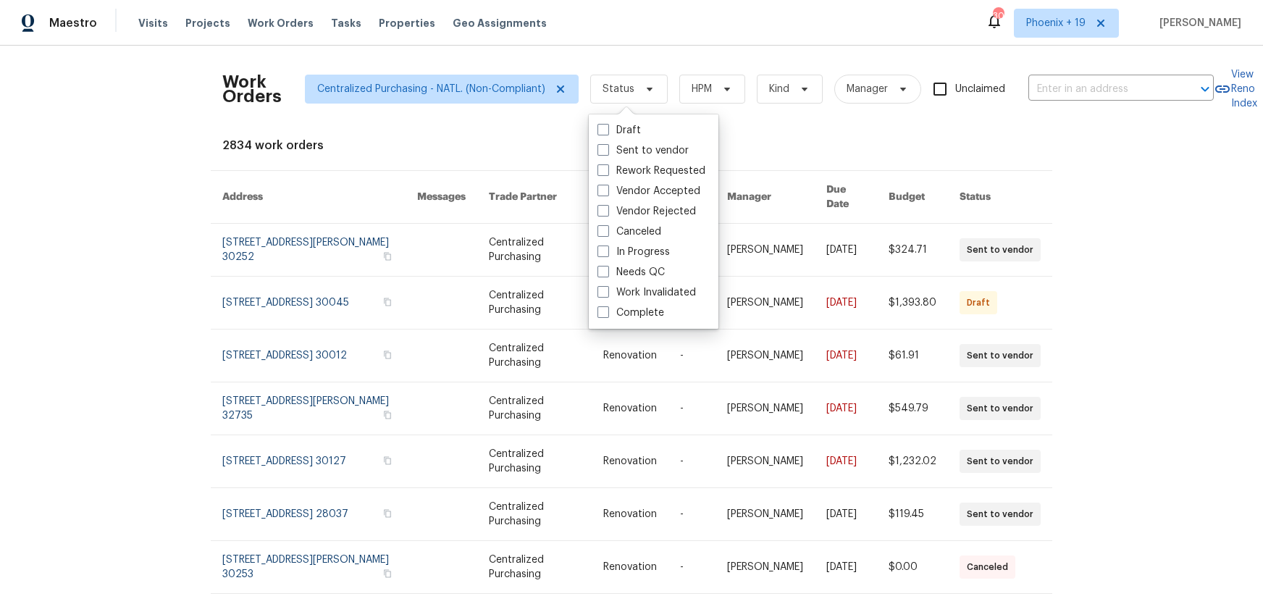
click at [631, 271] on label "Needs QC" at bounding box center [630, 272] width 67 height 14
click at [607, 271] on input "Needs QC" at bounding box center [601, 269] width 9 height 9
checkbox input "true"
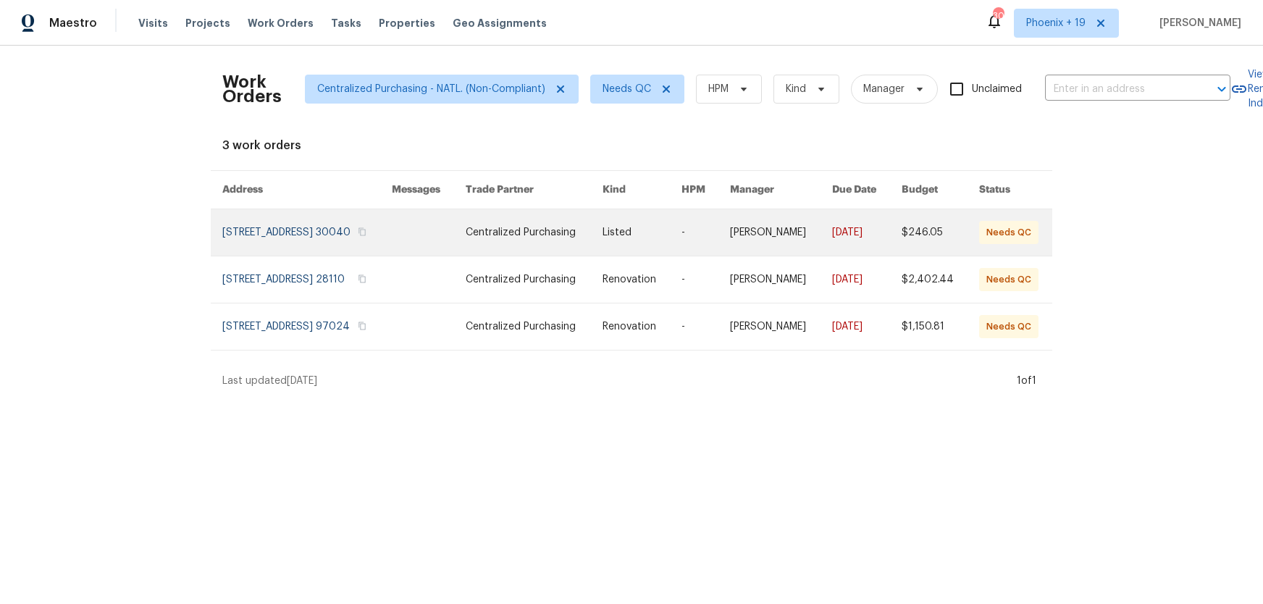
click at [316, 224] on link at bounding box center [306, 232] width 169 height 46
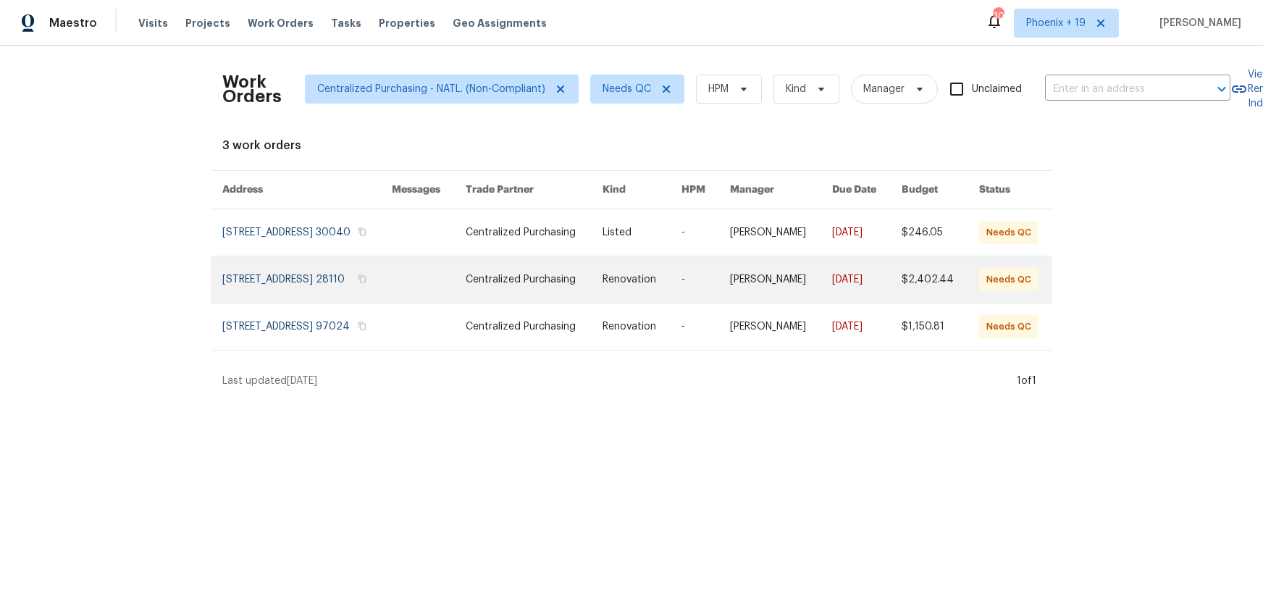
click at [320, 287] on link at bounding box center [306, 279] width 169 height 46
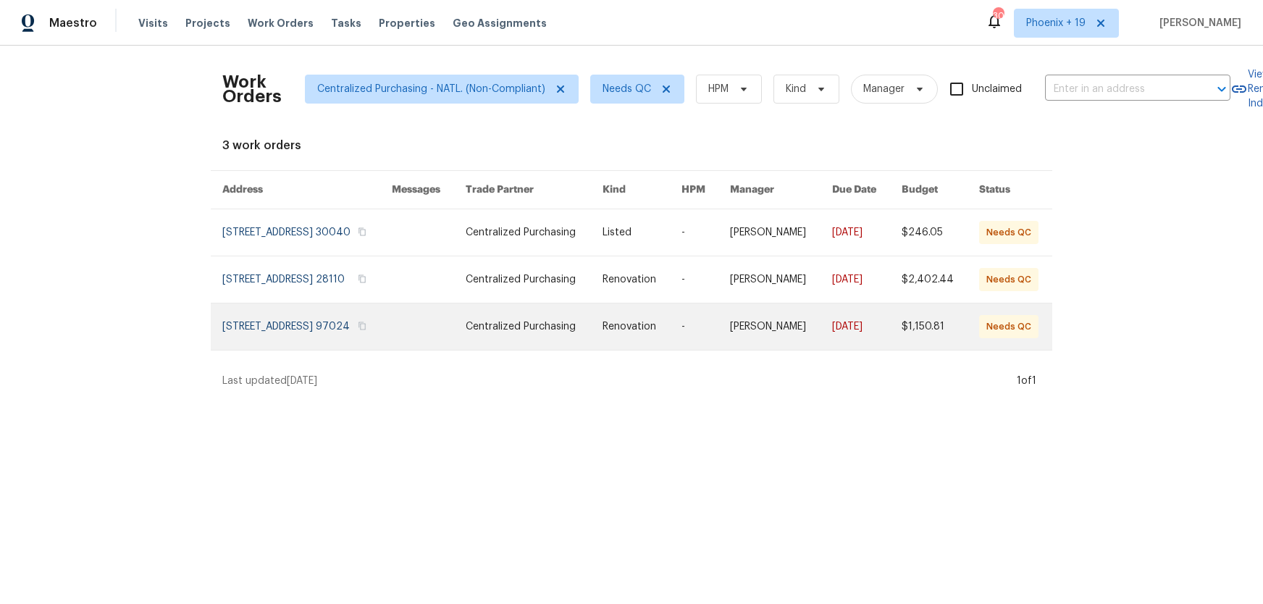
click at [325, 332] on link at bounding box center [306, 326] width 169 height 46
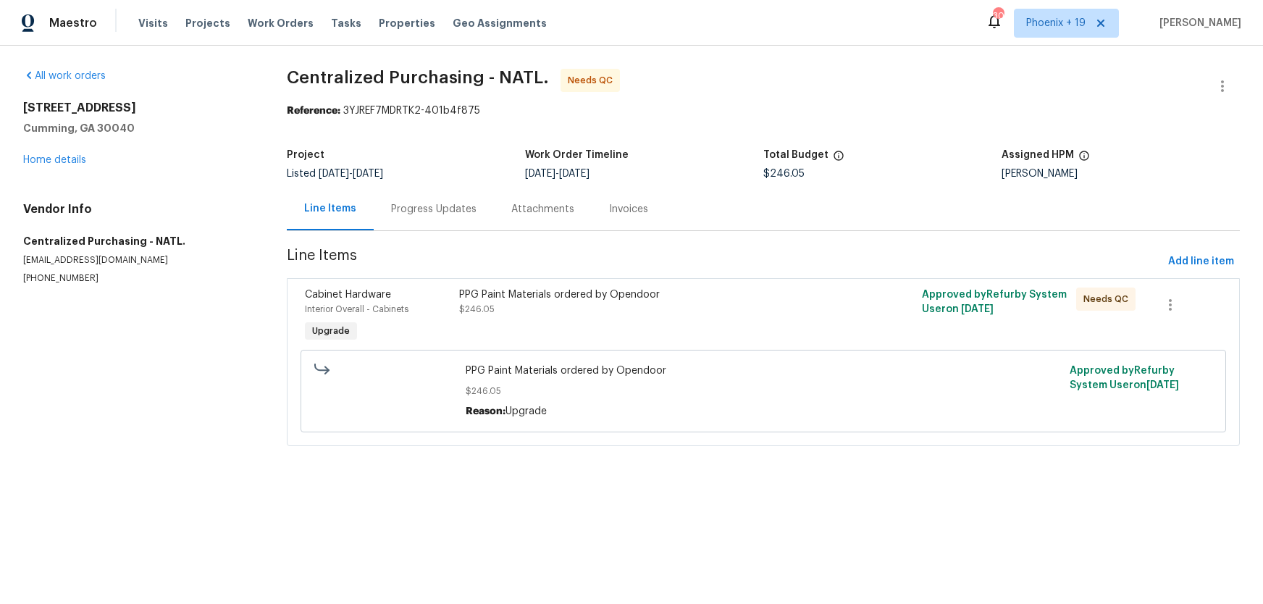
click at [709, 291] on div "PPG Paint Materials ordered by Opendoor" at bounding box center [647, 294] width 377 height 14
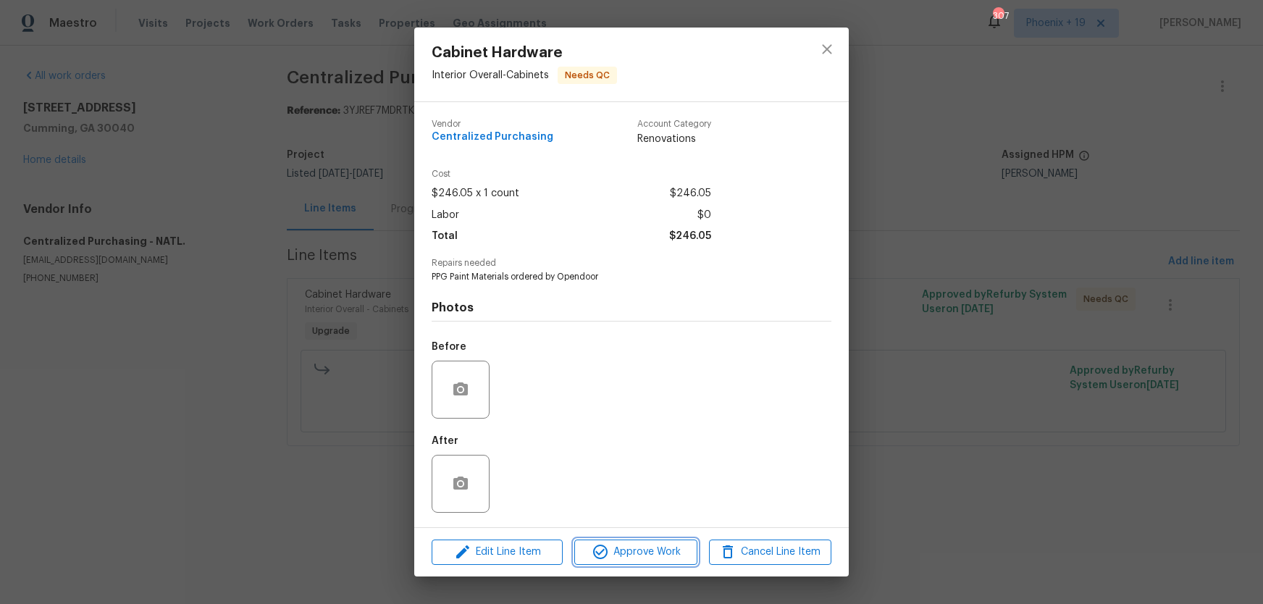
click at [629, 548] on span "Approve Work" at bounding box center [635, 552] width 114 height 18
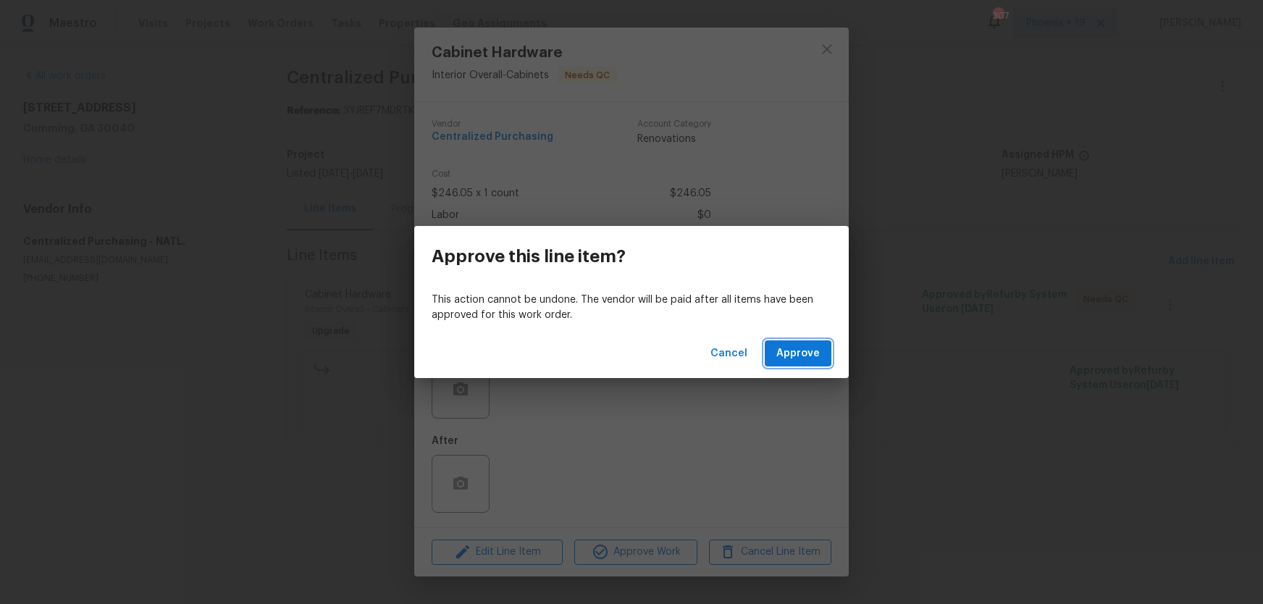
click at [801, 353] on span "Approve" at bounding box center [797, 354] width 43 height 18
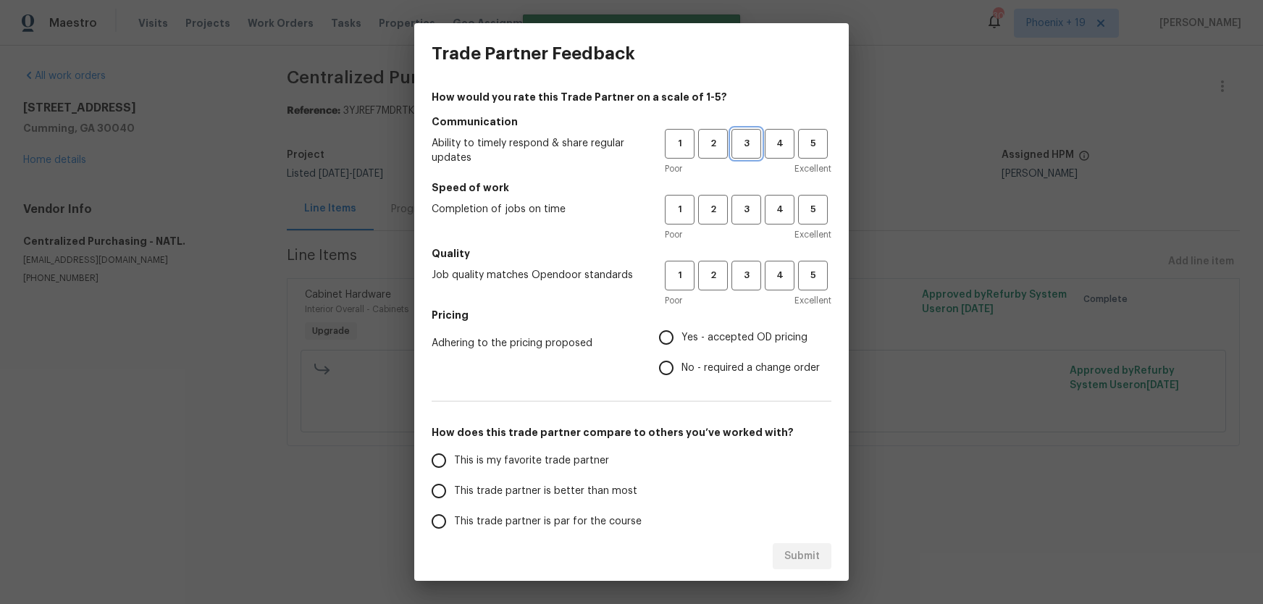
click at [740, 150] on span "3" at bounding box center [746, 143] width 27 height 17
drag, startPoint x: 746, startPoint y: 222, endPoint x: 746, endPoint y: 272, distance: 50.7
click at [746, 223] on button "3" at bounding box center [746, 210] width 30 height 30
click at [747, 292] on div "1 2 3 4 5 Poor Excellent" at bounding box center [748, 284] width 167 height 47
click at [724, 342] on span "Yes - accepted OD pricing" at bounding box center [744, 337] width 126 height 15
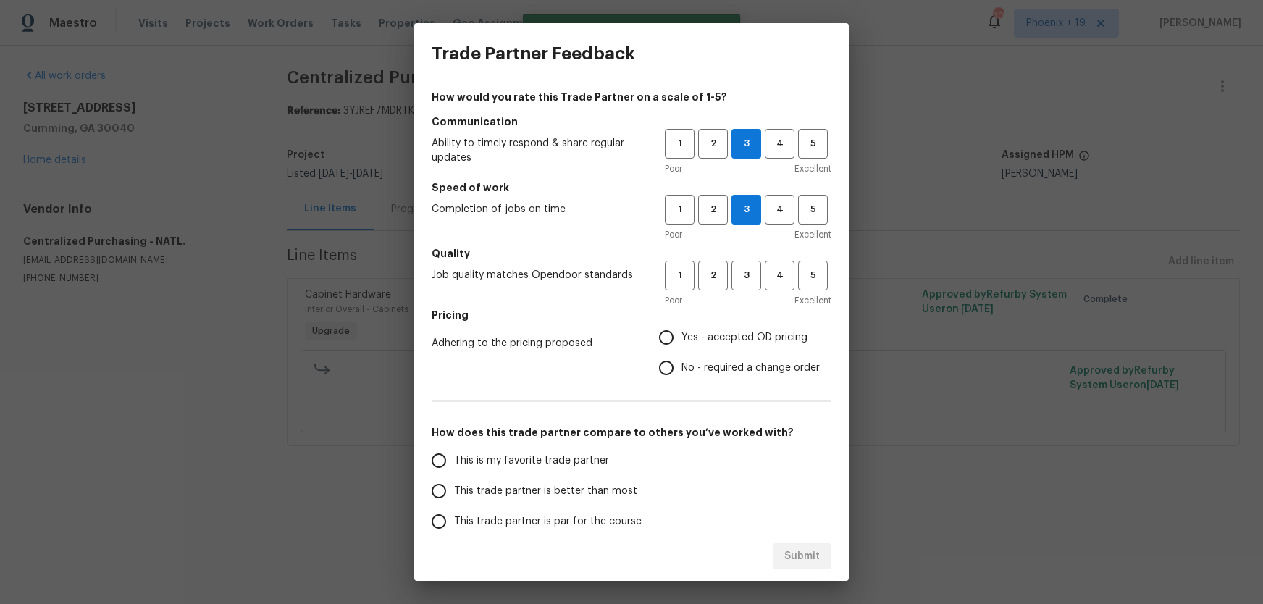
click at [681, 342] on input "Yes - accepted OD pricing" at bounding box center [666, 337] width 30 height 30
radio input "true"
drag, startPoint x: 565, startPoint y: 461, endPoint x: 654, endPoint y: 478, distance: 90.6
click at [567, 462] on span "This is my favorite trade partner" at bounding box center [531, 460] width 155 height 15
click at [454, 462] on input "This is my favorite trade partner" at bounding box center [438, 460] width 30 height 30
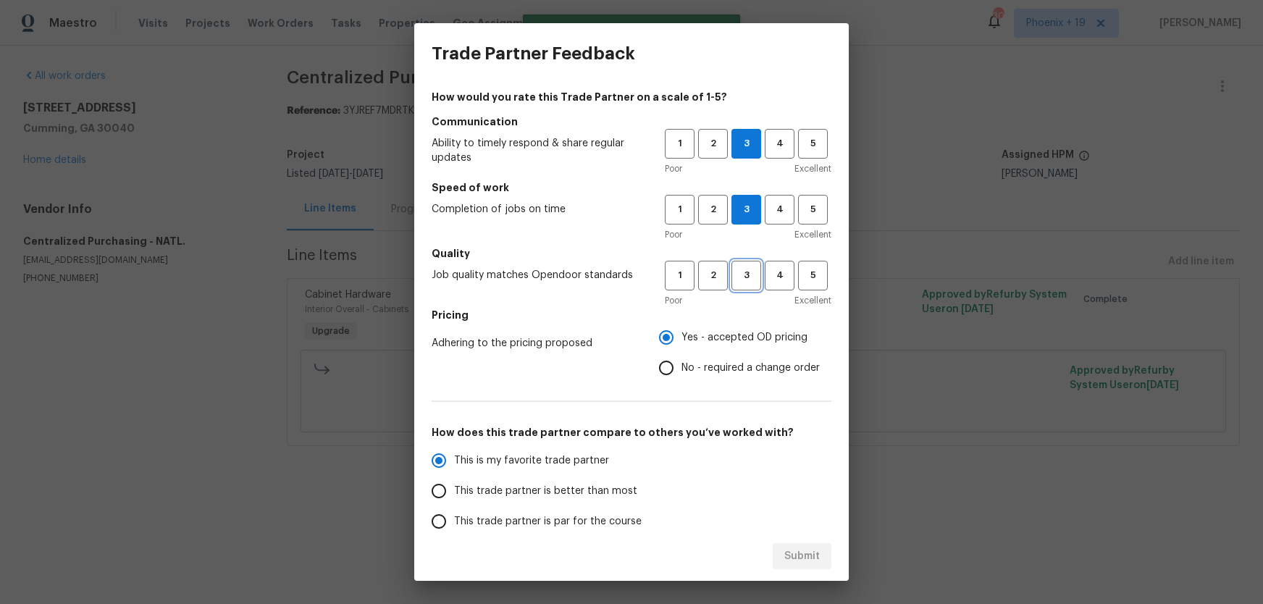
click at [741, 279] on span "3" at bounding box center [746, 275] width 27 height 17
radio input "true"
click at [796, 555] on span "Submit" at bounding box center [801, 556] width 35 height 18
radio input "false"
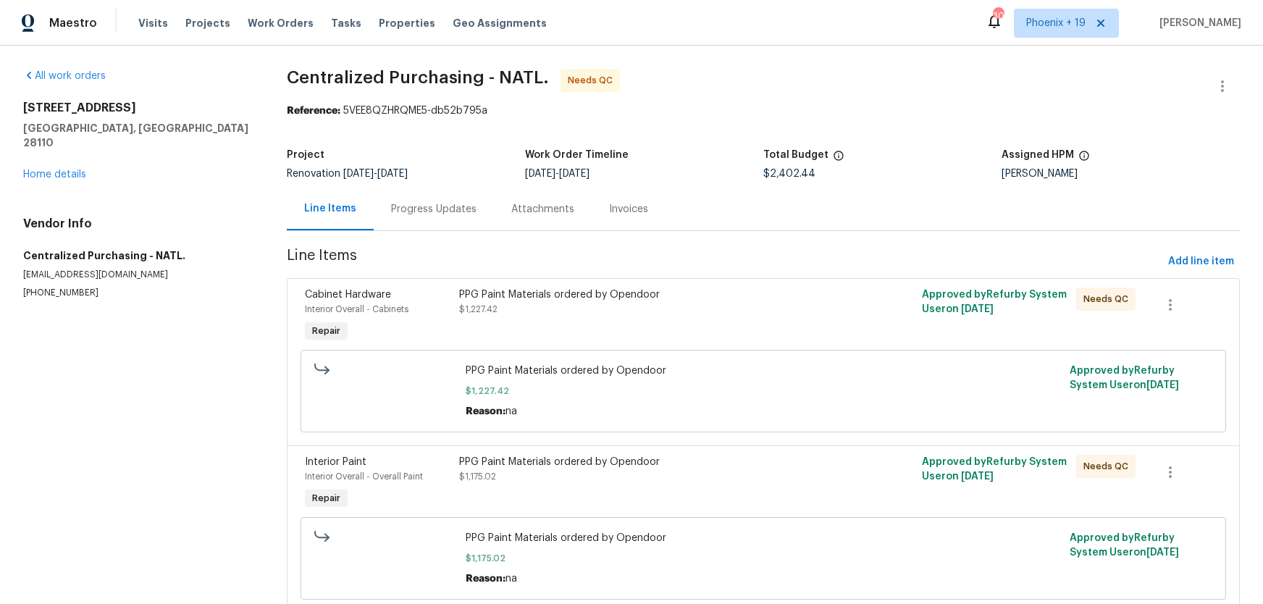
scroll to position [51, 0]
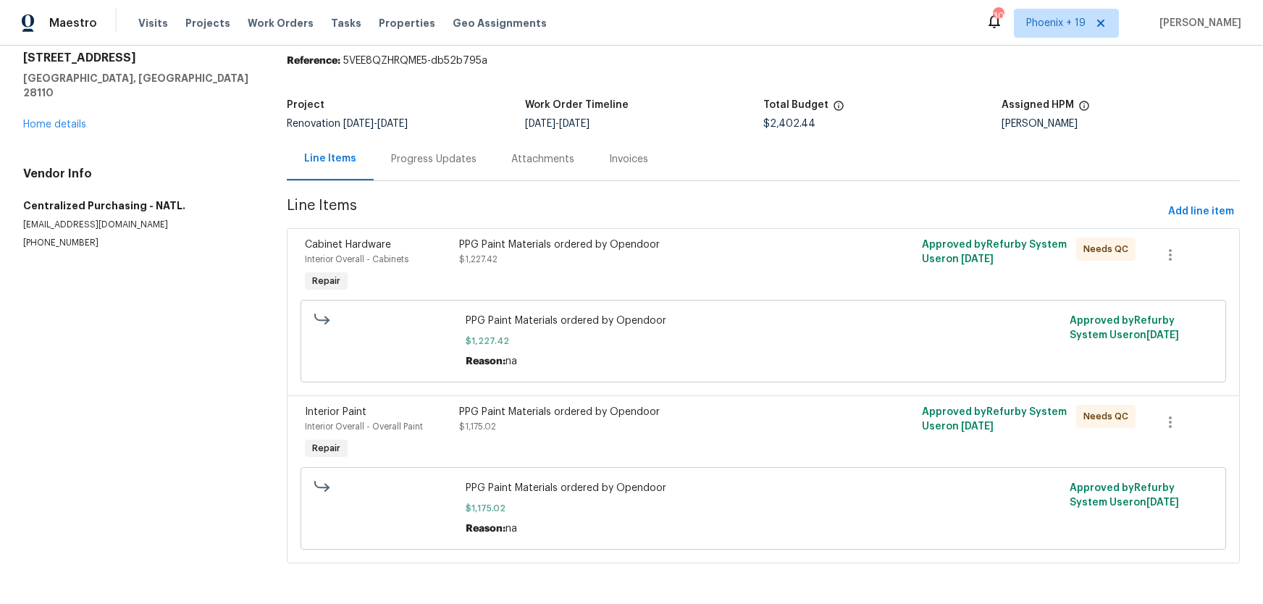
click at [684, 237] on div "PPG Paint Materials ordered by Opendoor" at bounding box center [647, 244] width 377 height 14
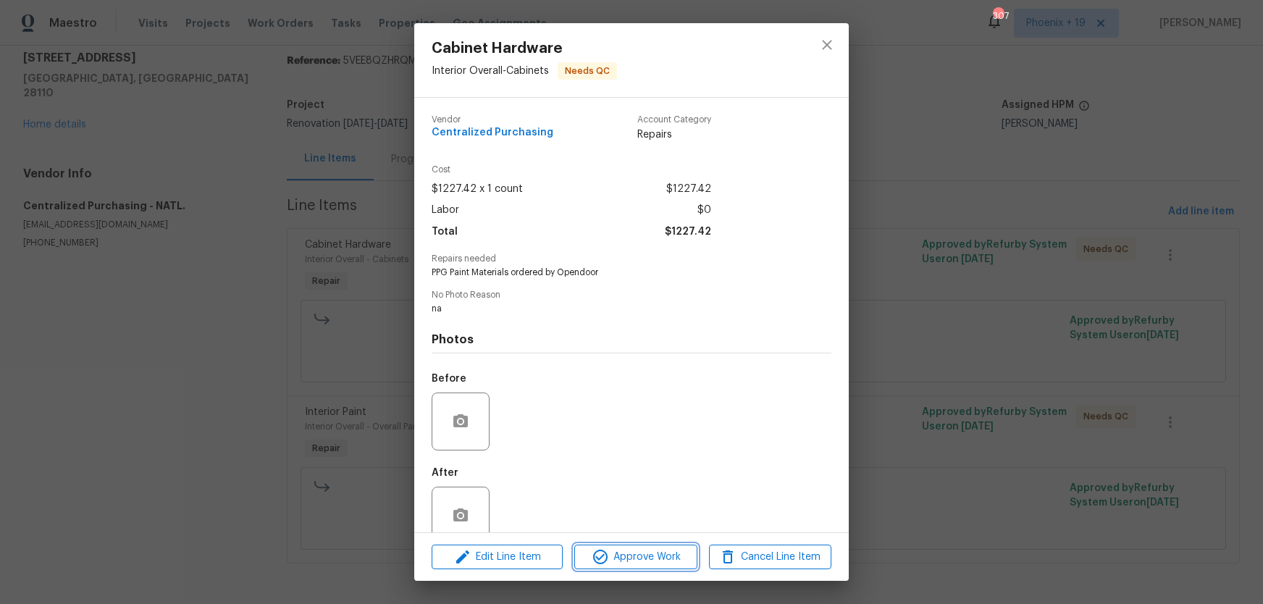
click at [630, 552] on span "Approve Work" at bounding box center [635, 557] width 114 height 18
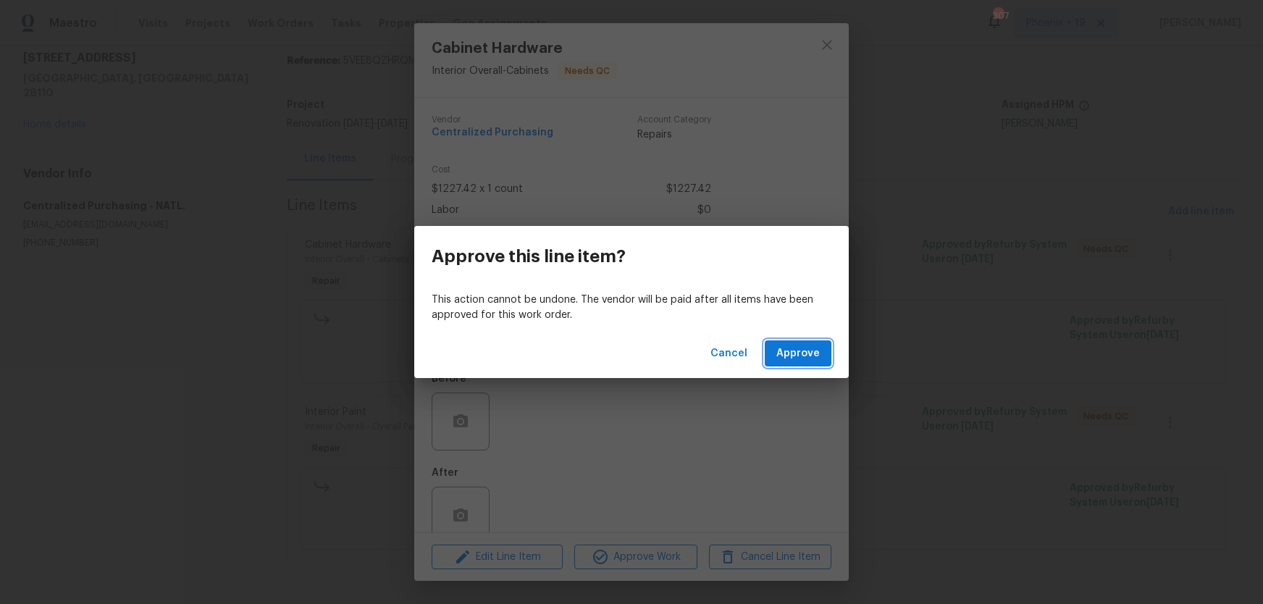
click at [791, 348] on span "Approve" at bounding box center [797, 354] width 43 height 18
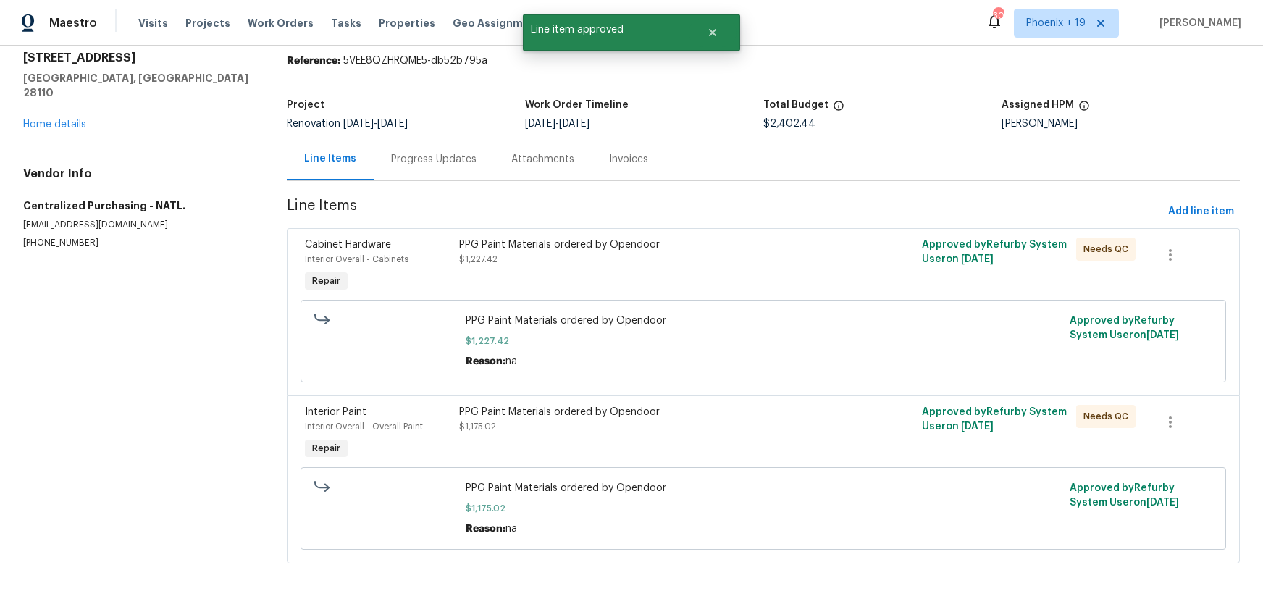
scroll to position [0, 0]
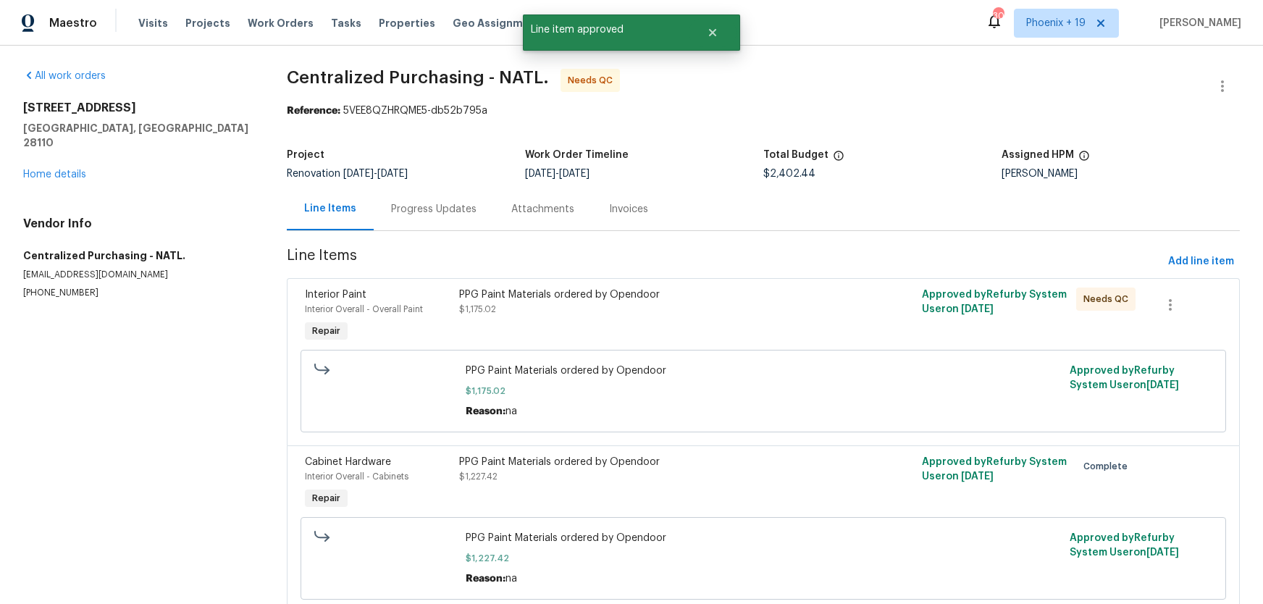
click at [770, 486] on div "PPG Paint Materials ordered by Opendoor $1,227.42" at bounding box center [648, 483] width 386 height 67
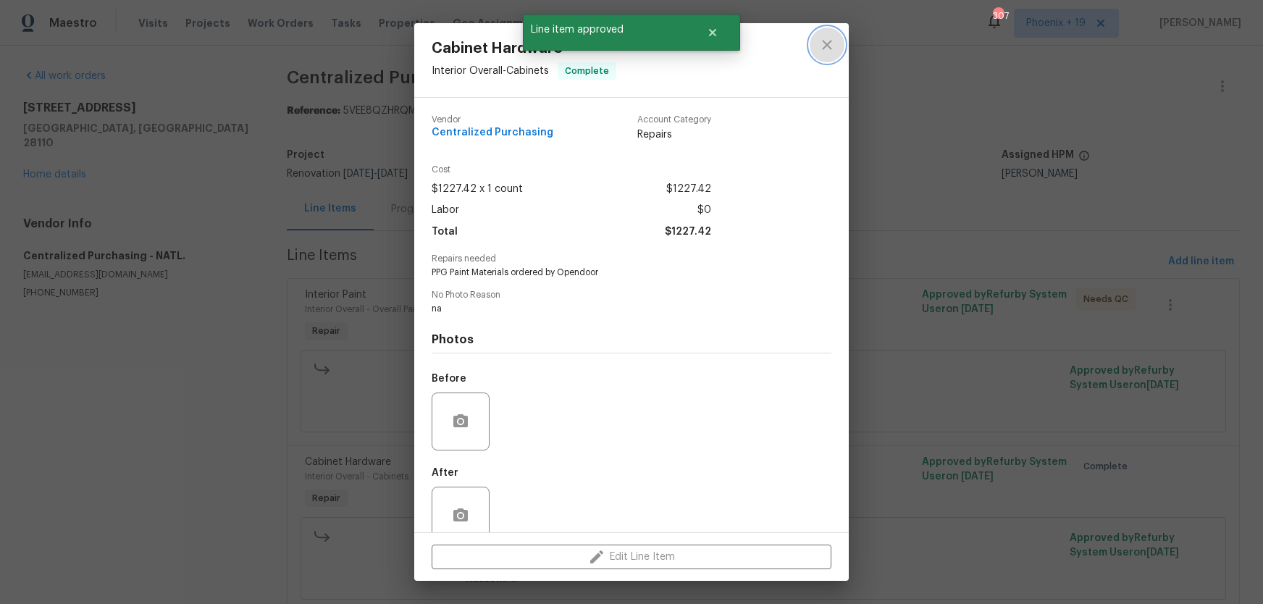
click at [832, 53] on icon "close" at bounding box center [826, 44] width 17 height 17
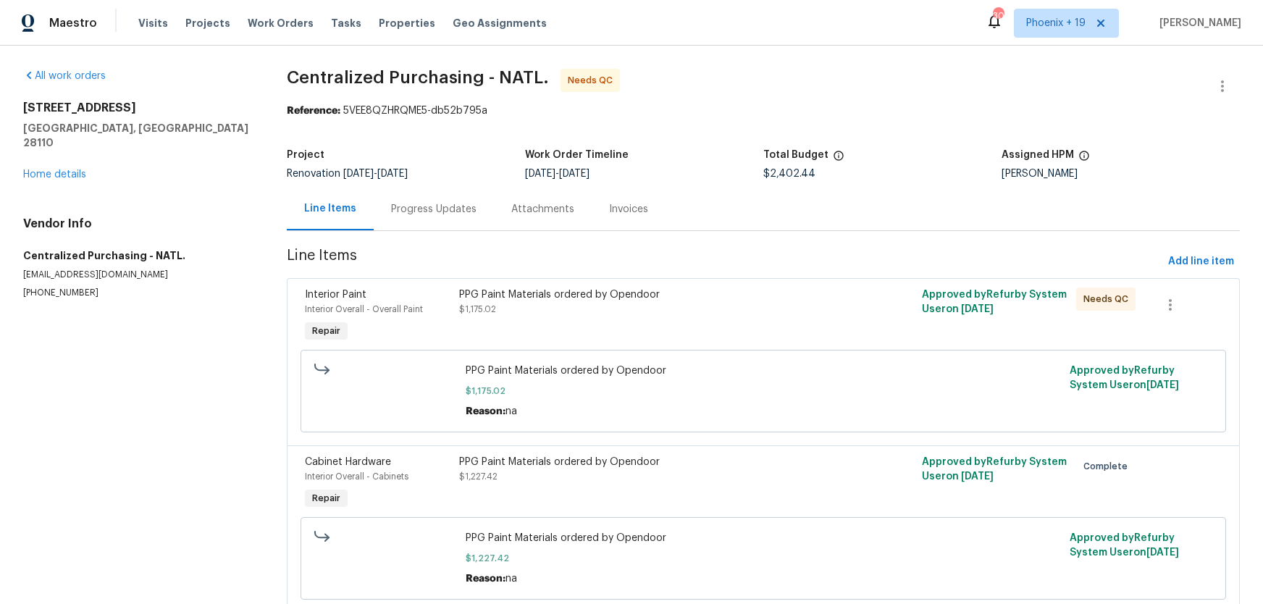
scroll to position [51, 0]
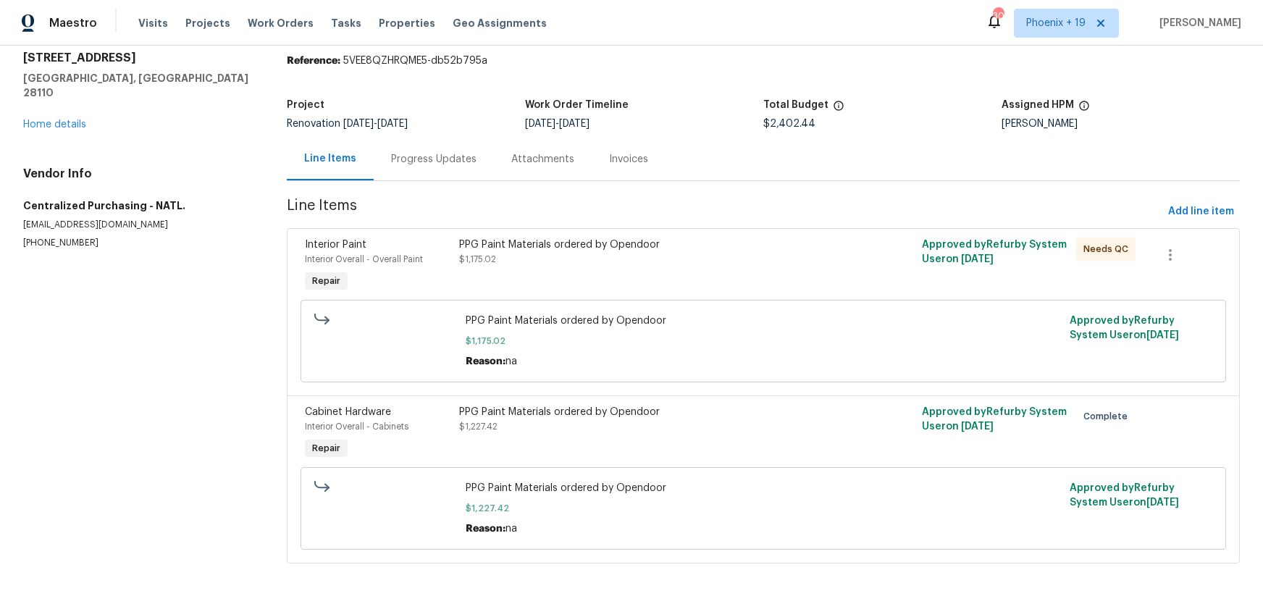
click at [727, 261] on div "PPG Paint Materials ordered by Opendoor $1,175.02" at bounding box center [647, 251] width 377 height 29
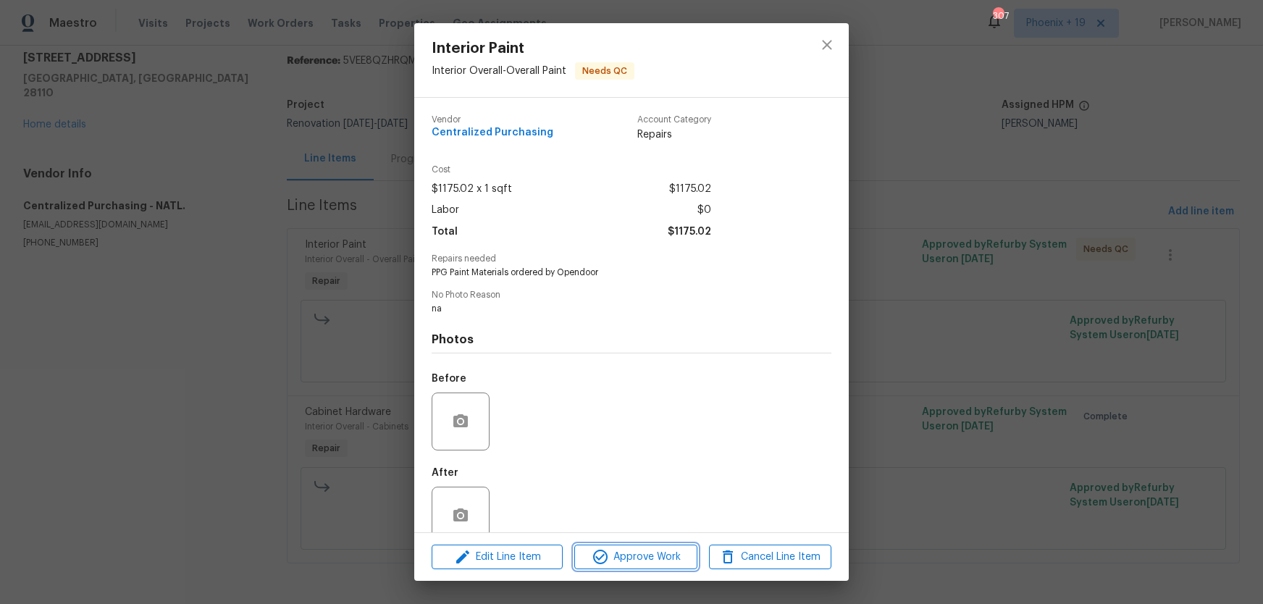
click at [645, 554] on span "Approve Work" at bounding box center [635, 557] width 114 height 18
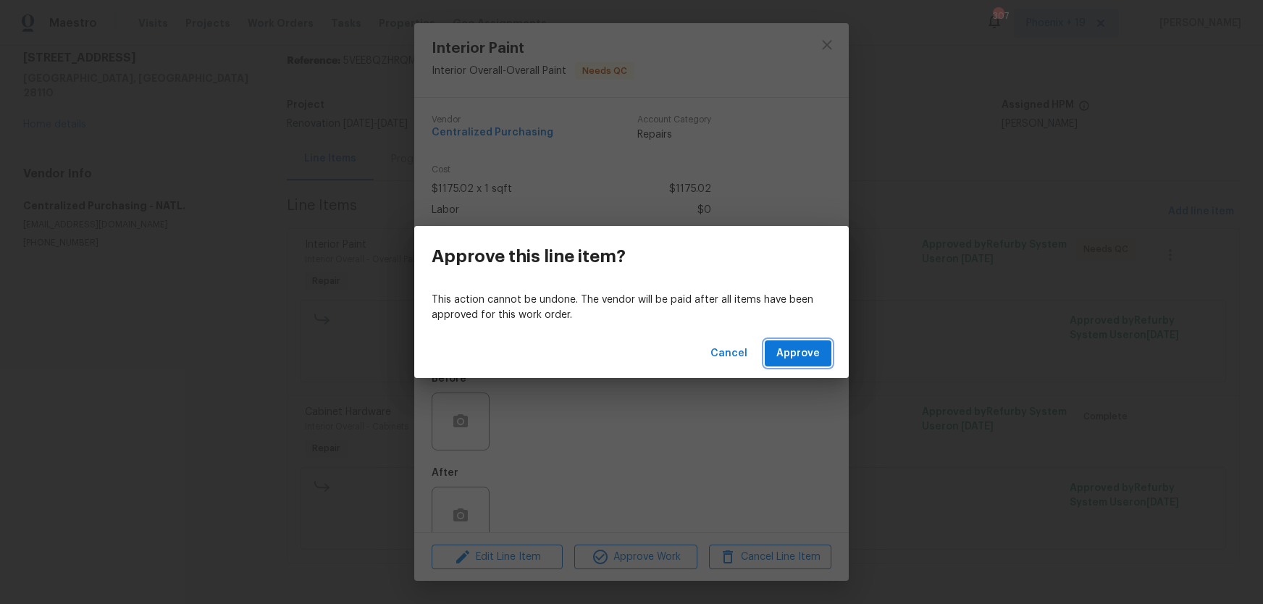
click at [799, 345] on span "Approve" at bounding box center [797, 354] width 43 height 18
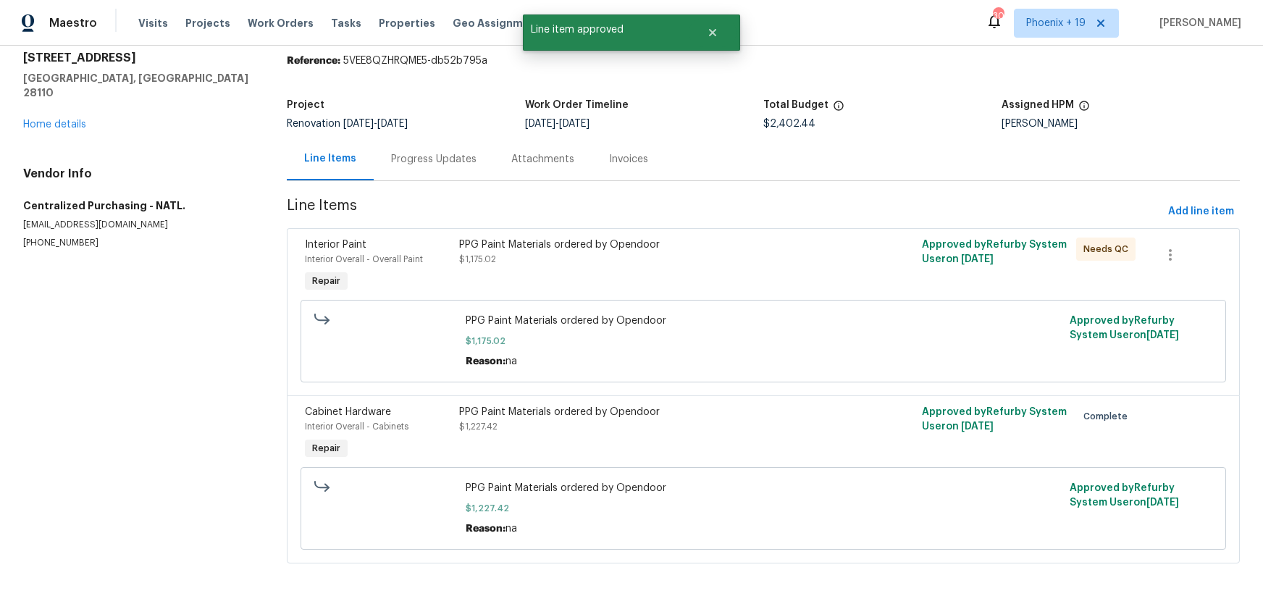
click at [797, 356] on span "Approve" at bounding box center [797, 354] width 43 height 18
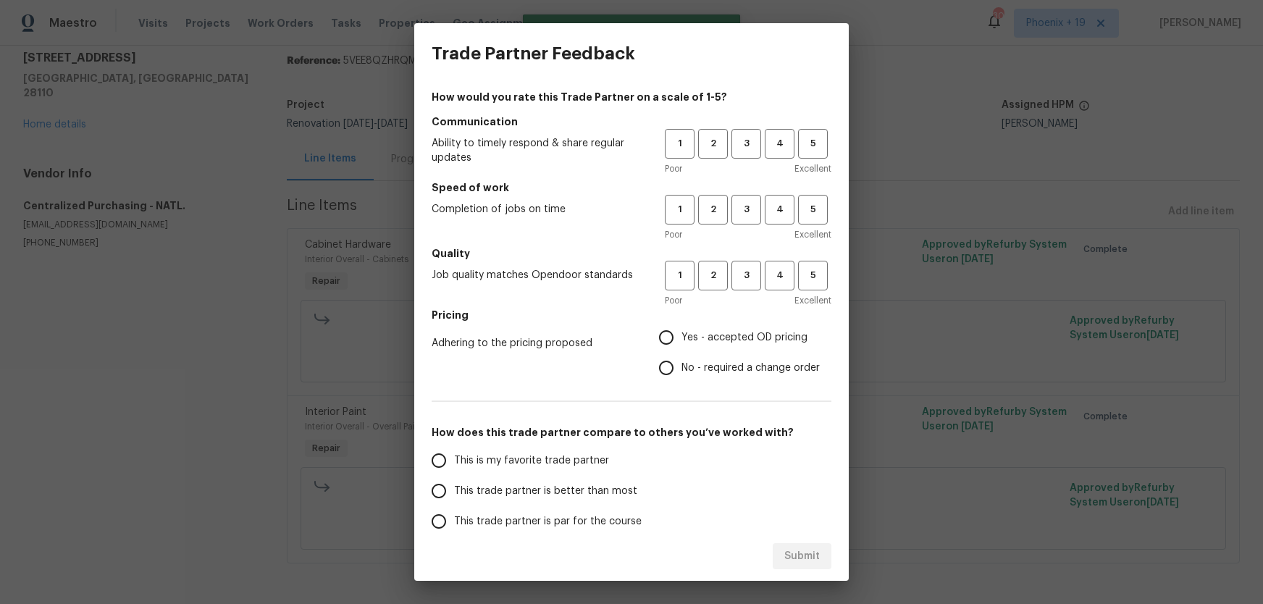
click at [764, 128] on h5 "Communication" at bounding box center [631, 121] width 400 height 14
drag, startPoint x: 753, startPoint y: 138, endPoint x: 746, endPoint y: 201, distance: 63.3
click at [753, 140] on span "3" at bounding box center [746, 143] width 27 height 17
drag, startPoint x: 749, startPoint y: 211, endPoint x: 756, endPoint y: 274, distance: 64.1
click at [749, 211] on span "3" at bounding box center [746, 209] width 27 height 17
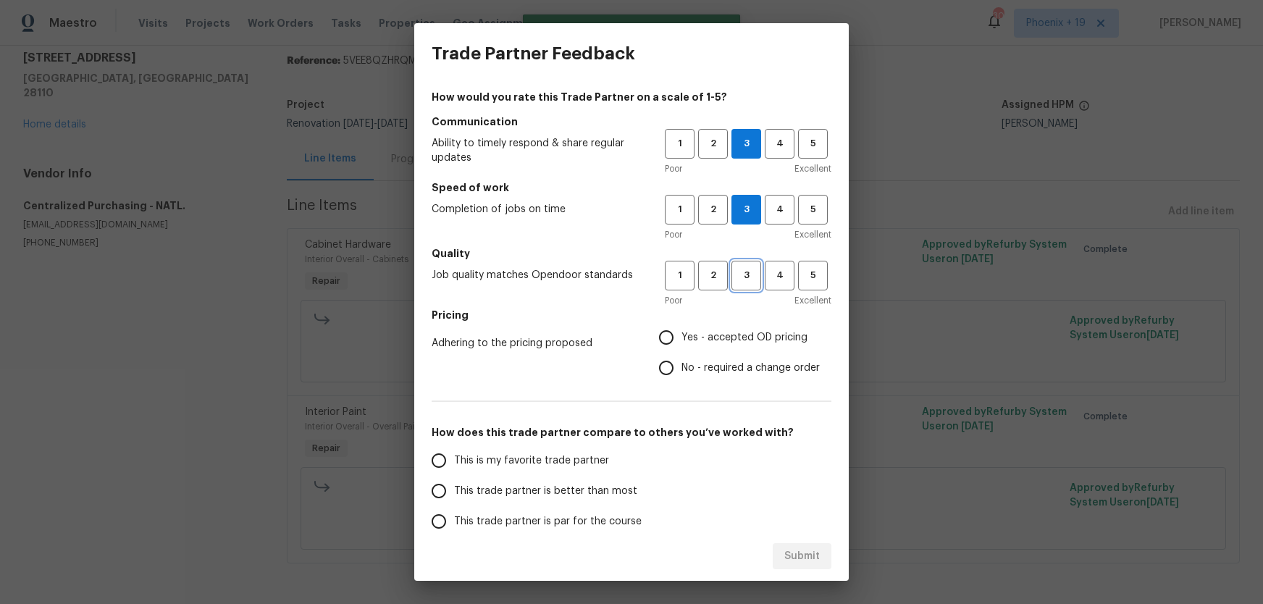
drag, startPoint x: 755, startPoint y: 276, endPoint x: 748, endPoint y: 308, distance: 32.7
click at [755, 276] on span "3" at bounding box center [746, 275] width 27 height 17
click at [738, 333] on span "Yes - accepted OD pricing" at bounding box center [744, 337] width 126 height 15
click at [681, 333] on input "Yes - accepted OD pricing" at bounding box center [666, 337] width 30 height 30
radio input "true"
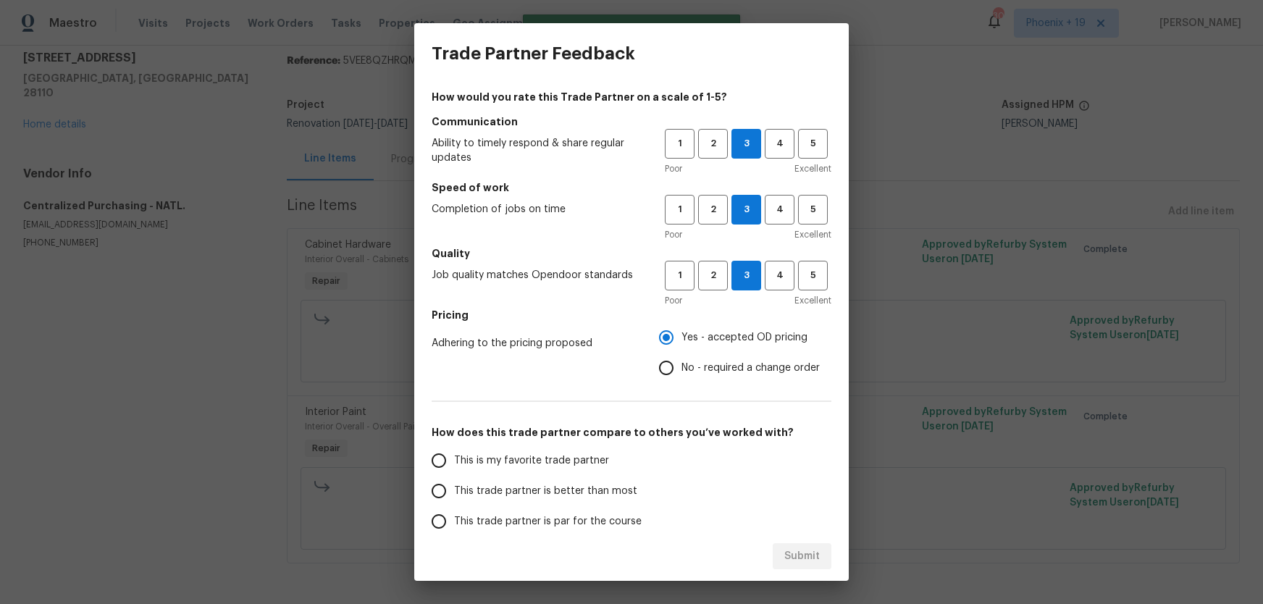
click at [531, 451] on label "This is my favorite trade partner" at bounding box center [537, 460] width 229 height 30
click at [454, 451] on input "This is my favorite trade partner" at bounding box center [438, 460] width 30 height 30
drag, startPoint x: 798, startPoint y: 544, endPoint x: 812, endPoint y: 537, distance: 14.9
click at [799, 544] on button "Submit" at bounding box center [801, 556] width 59 height 27
radio input "true"
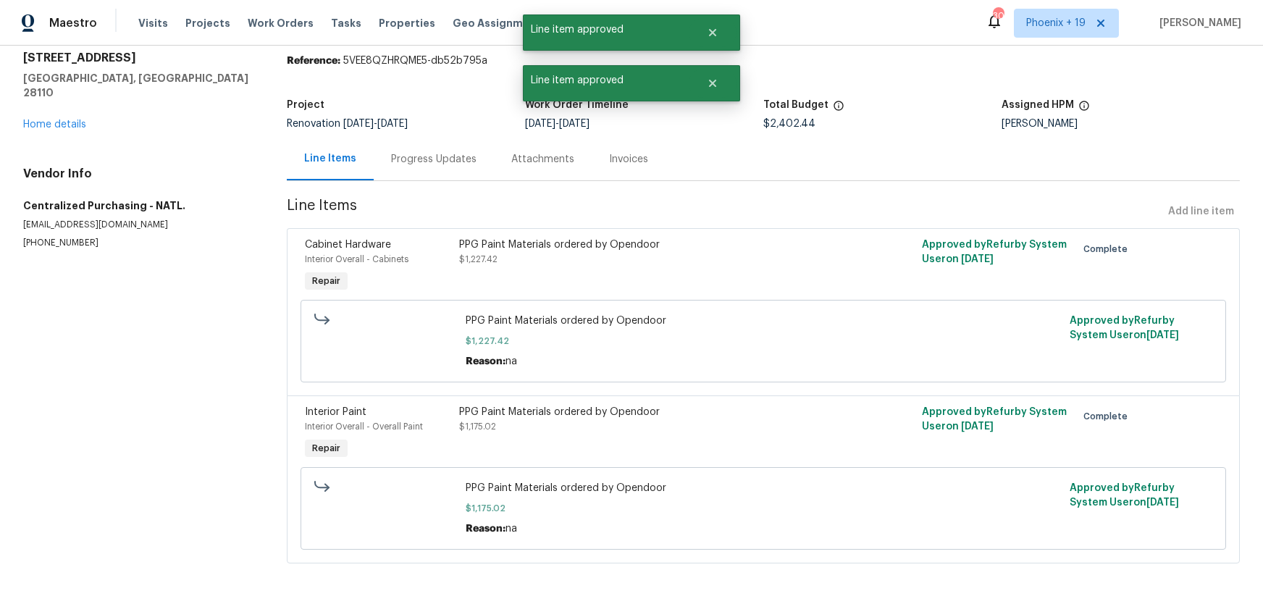
radio input "false"
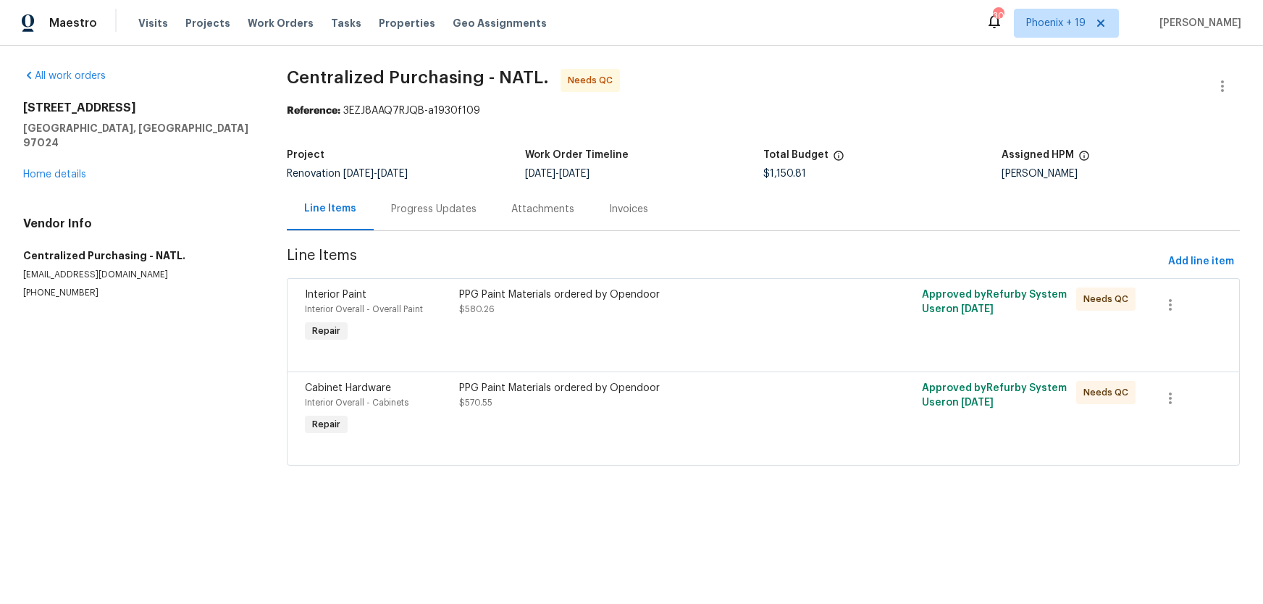
click at [746, 401] on div "PPG Paint Materials ordered by Opendoor $570.55" at bounding box center [647, 395] width 377 height 29
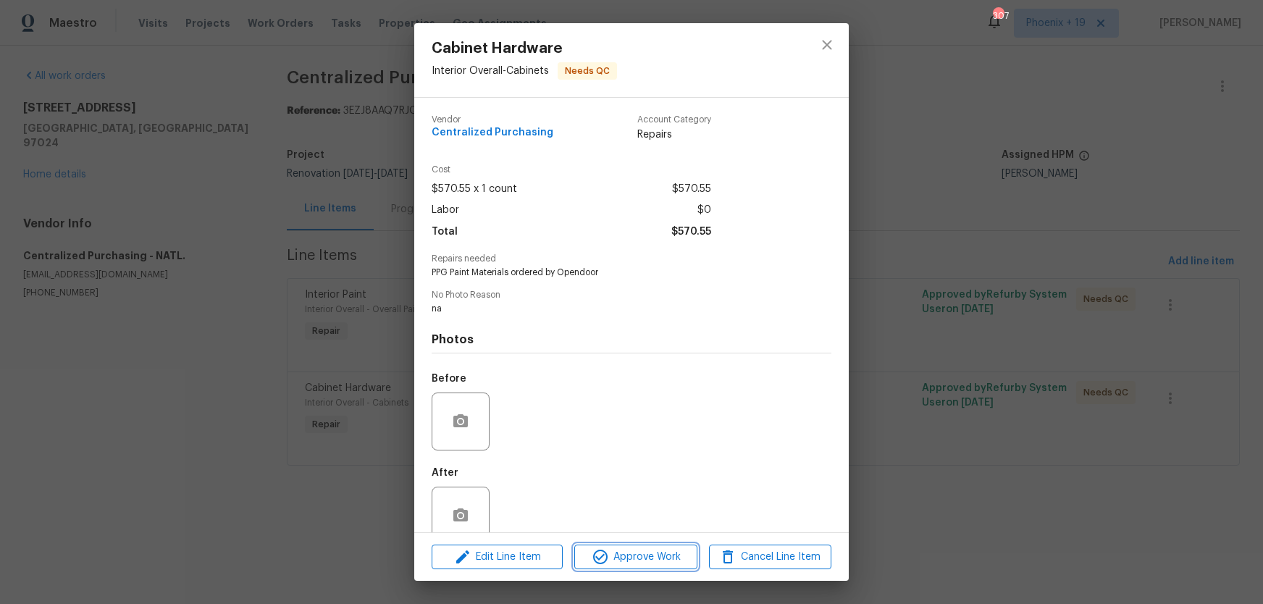
click at [675, 556] on span "Approve Work" at bounding box center [635, 557] width 114 height 18
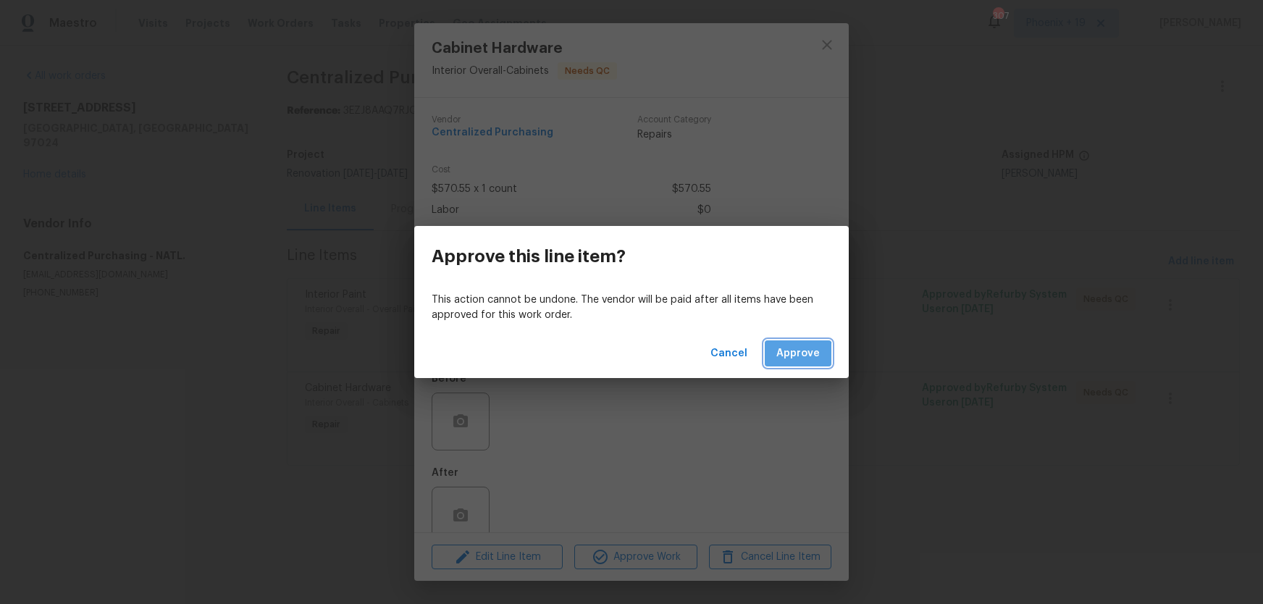
click at [796, 355] on span "Approve" at bounding box center [797, 354] width 43 height 18
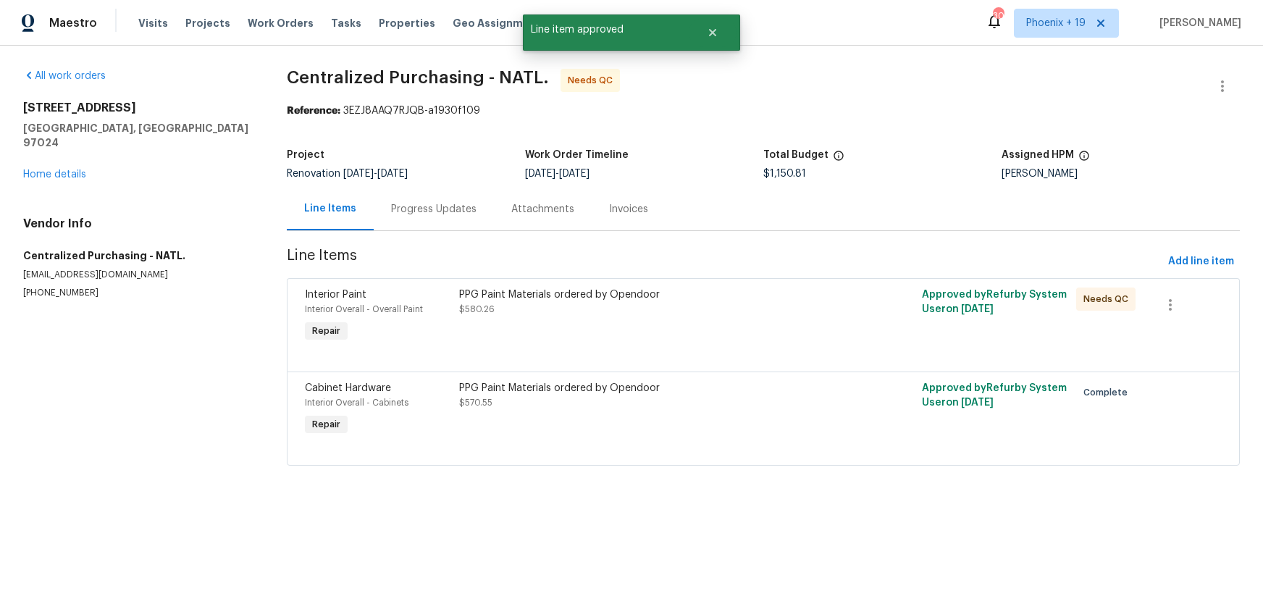
click at [764, 325] on div "PPG Paint Materials ordered by Opendoor $580.26" at bounding box center [648, 316] width 386 height 67
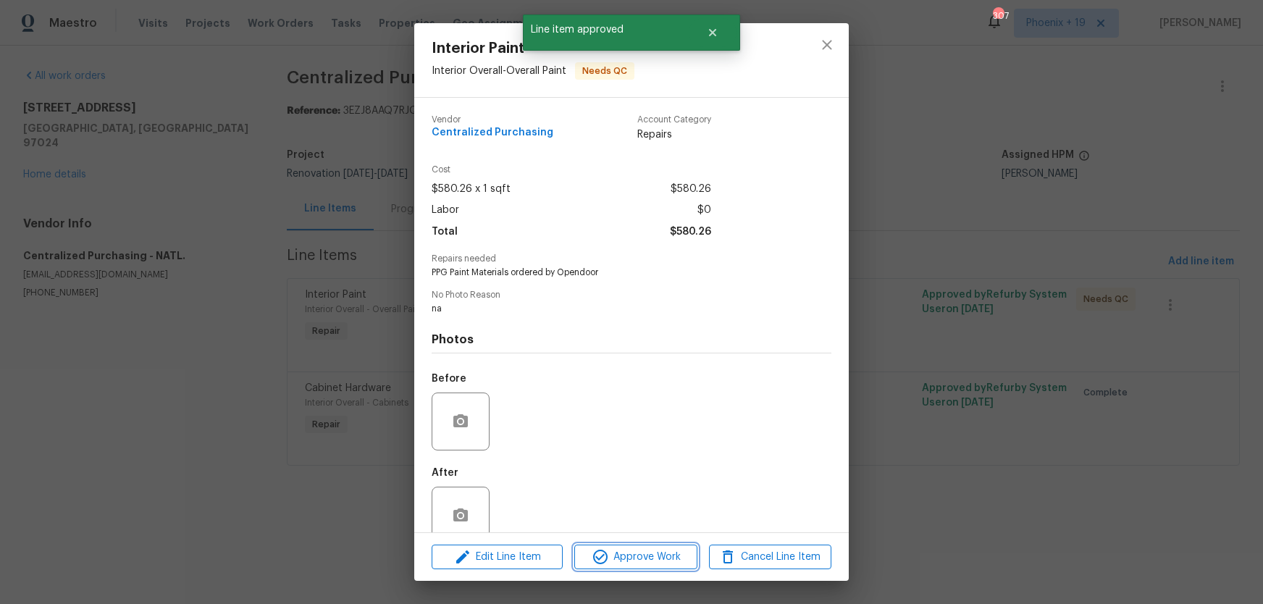
click at [665, 562] on span "Approve Work" at bounding box center [635, 557] width 114 height 18
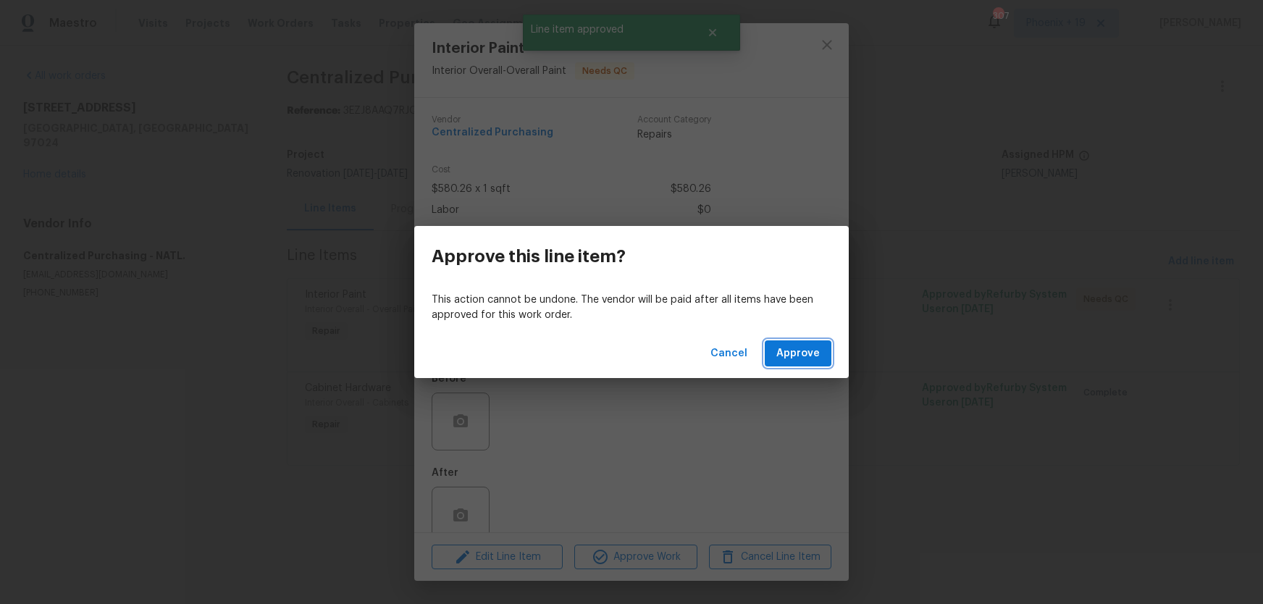
click at [783, 353] on span "Approve" at bounding box center [797, 354] width 43 height 18
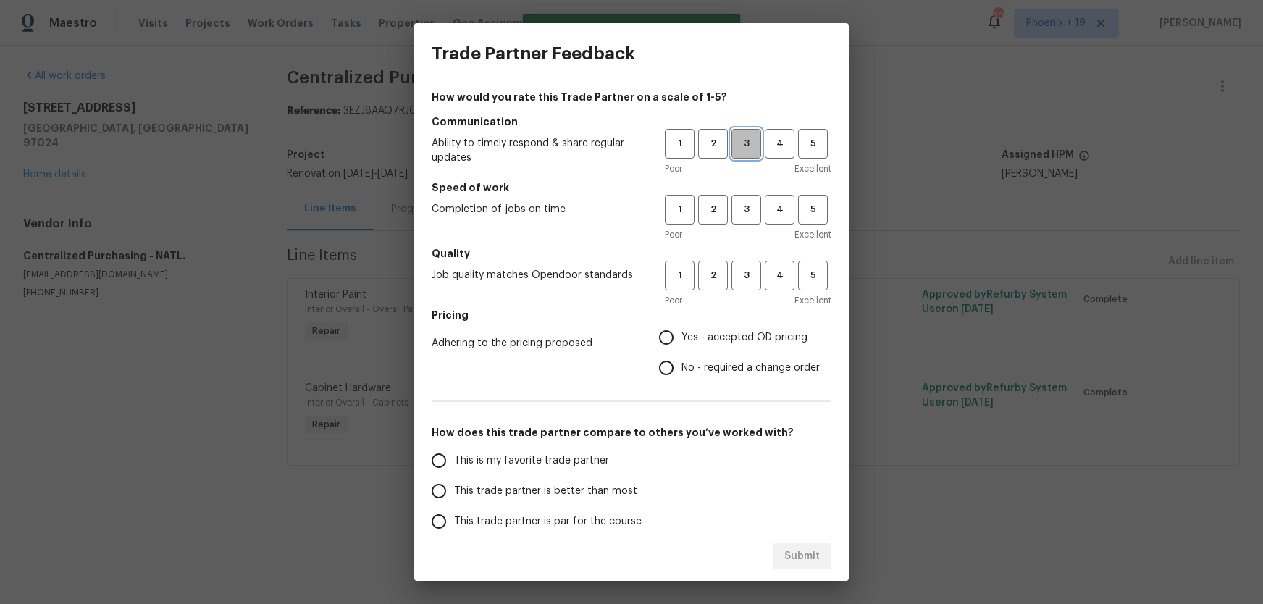
drag, startPoint x: 748, startPoint y: 151, endPoint x: 746, endPoint y: 208, distance: 57.2
click at [748, 152] on button "3" at bounding box center [746, 144] width 30 height 30
drag, startPoint x: 746, startPoint y: 208, endPoint x: 746, endPoint y: 269, distance: 60.8
click at [746, 209] on span "3" at bounding box center [746, 209] width 27 height 17
click at [746, 275] on span "3" at bounding box center [746, 275] width 27 height 17
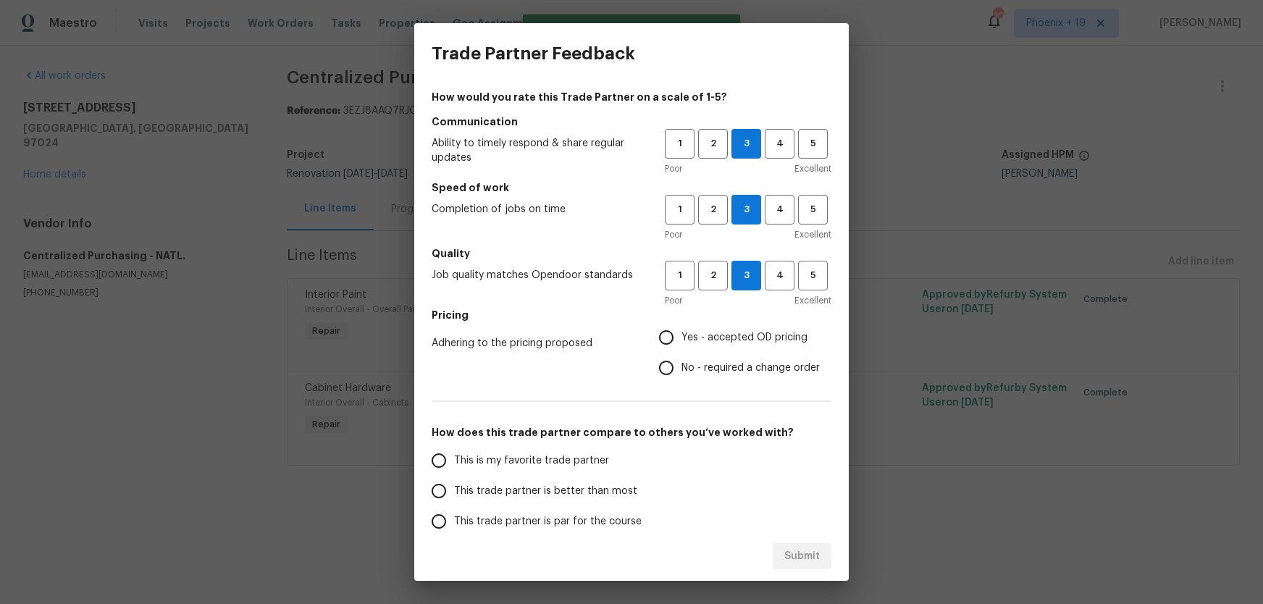
click at [725, 324] on label "Yes - accepted OD pricing" at bounding box center [735, 337] width 169 height 30
click at [681, 324] on input "Yes - accepted OD pricing" at bounding box center [666, 337] width 30 height 30
radio input "true"
click at [534, 457] on span "This is my favorite trade partner" at bounding box center [531, 460] width 155 height 15
click at [454, 457] on input "This is my favorite trade partner" at bounding box center [438, 460] width 30 height 30
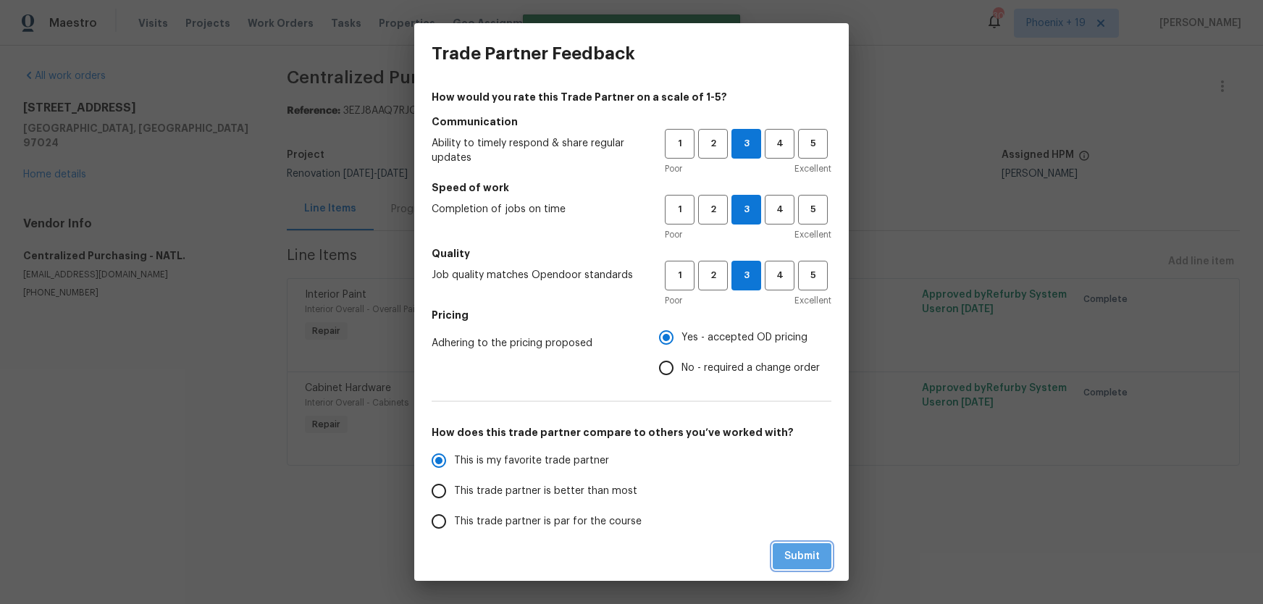
click at [812, 562] on span "Submit" at bounding box center [801, 556] width 35 height 18
radio input "true"
